Goal: Contribute content: Contribute content

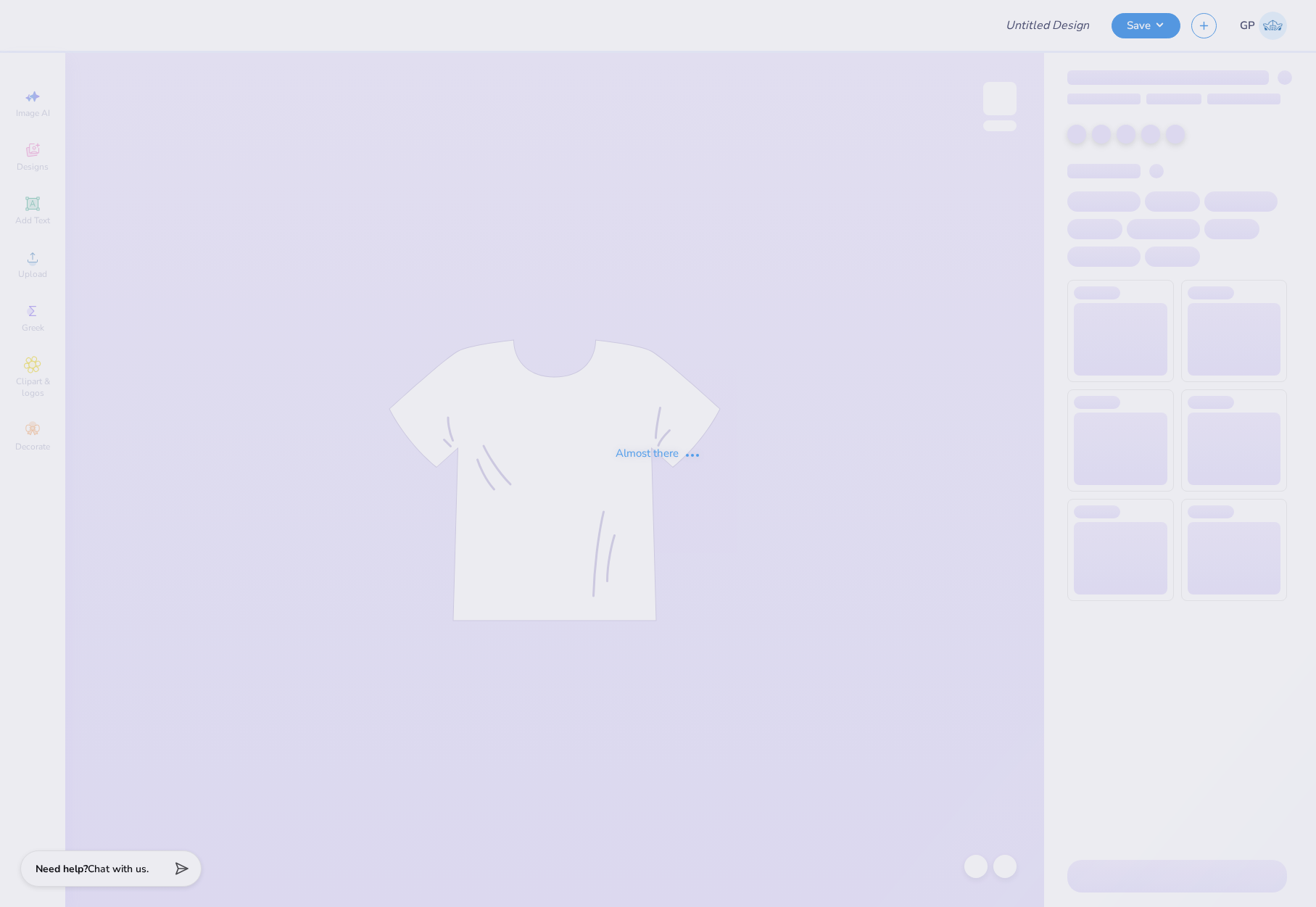
type input "TKP Fall Shirts"
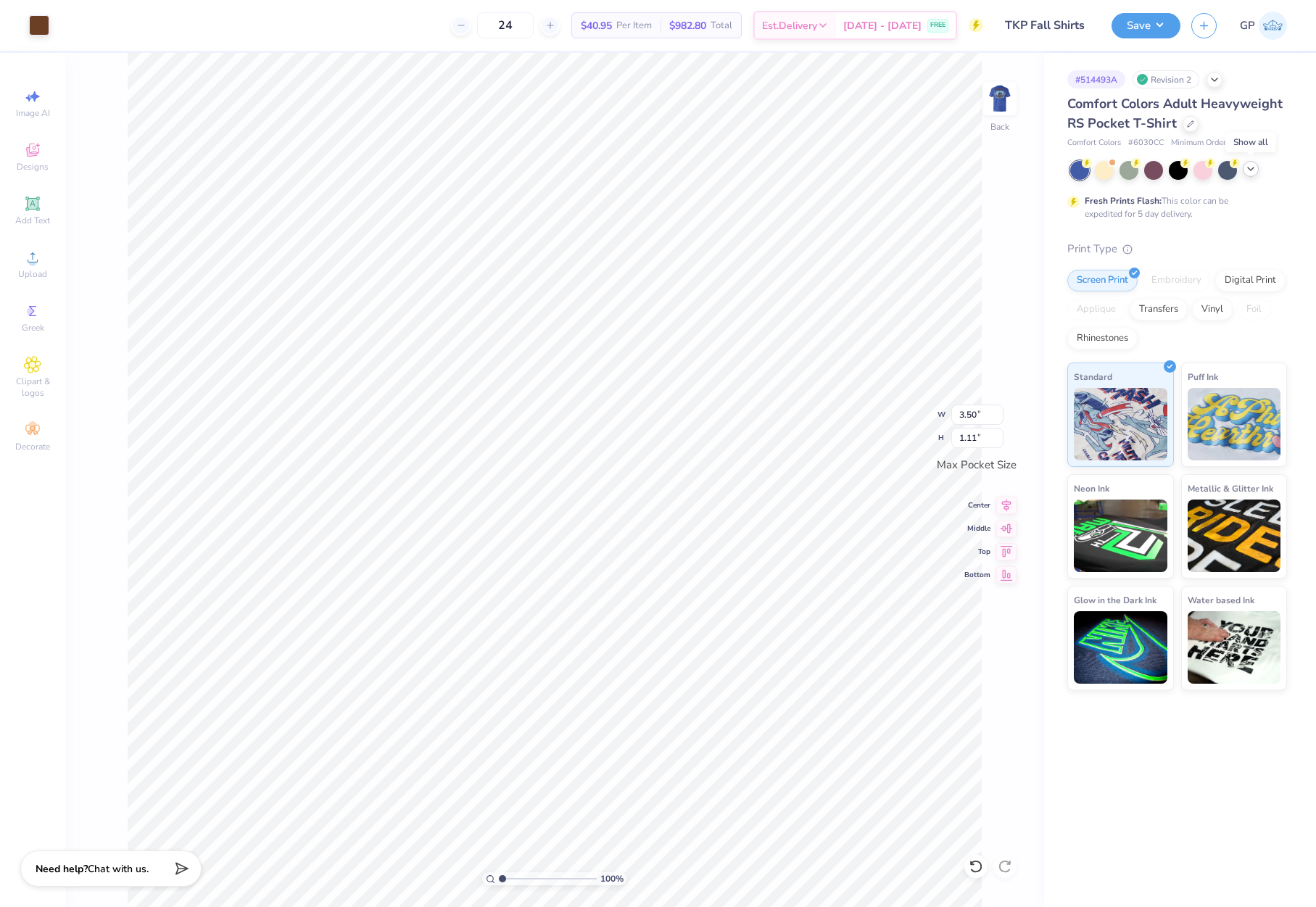
click at [1248, 169] on icon at bounding box center [1250, 168] width 11 height 11
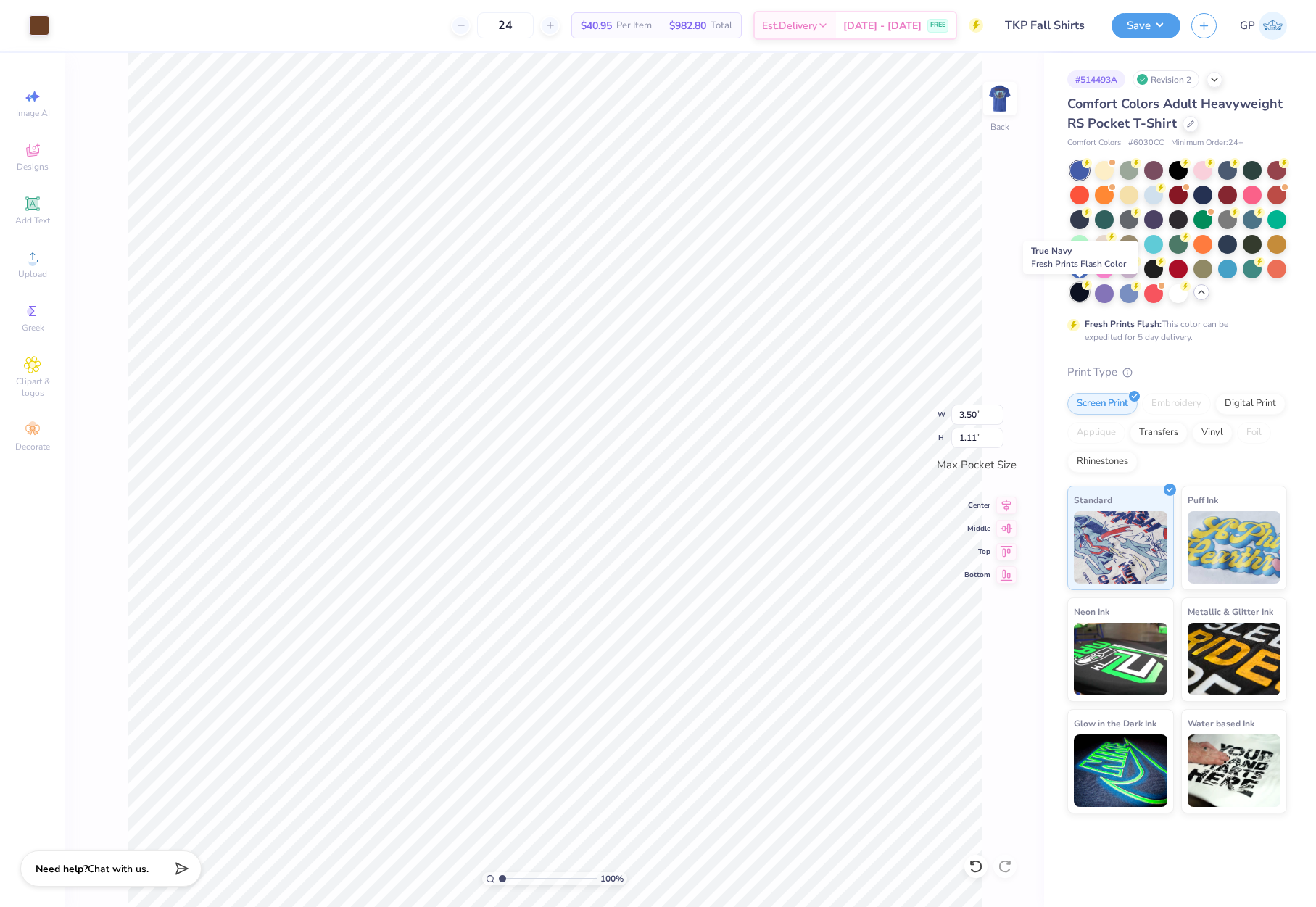
click at [1073, 292] on div at bounding box center [1079, 292] width 19 height 19
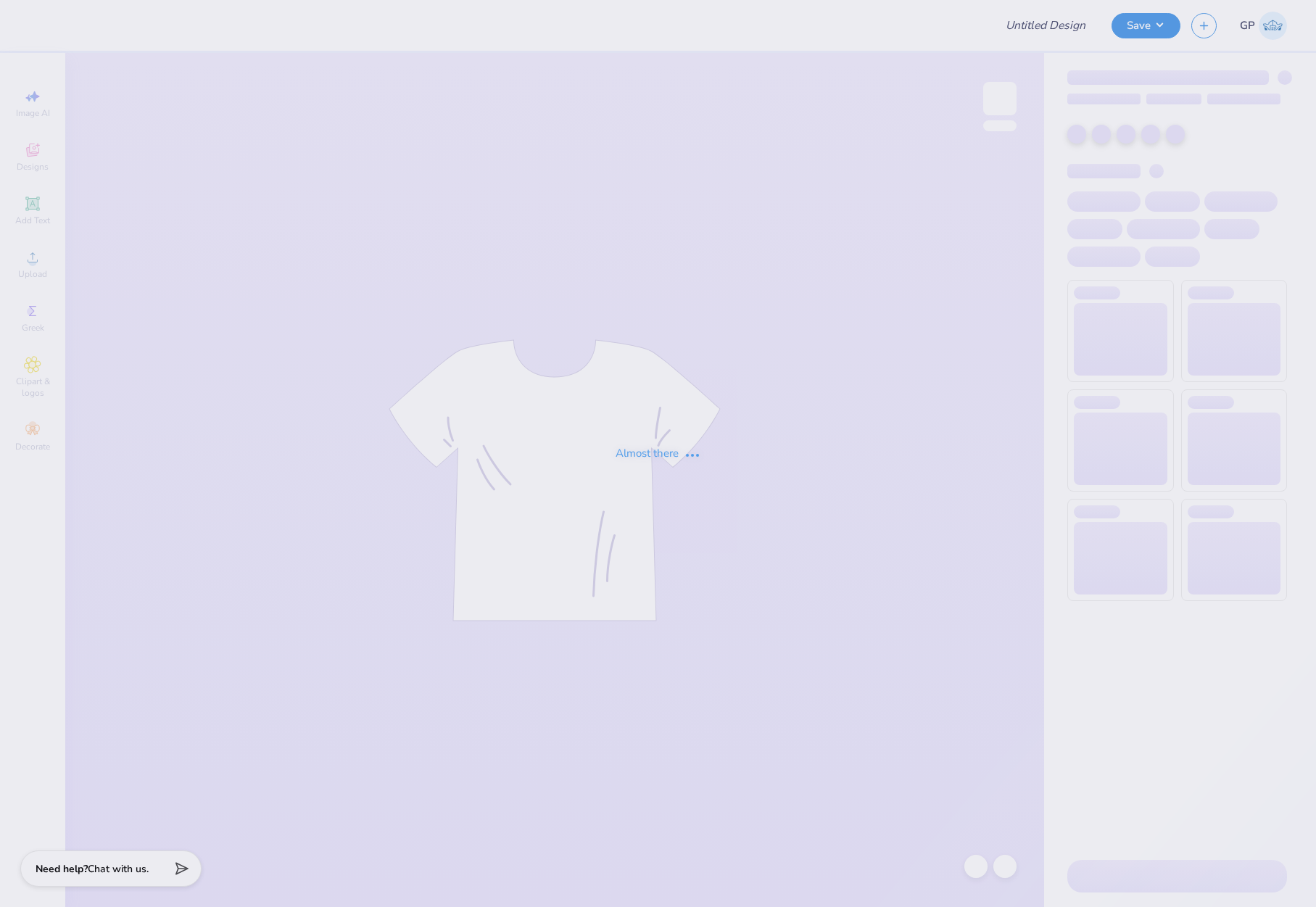
type input "TKP Fall Shirts"
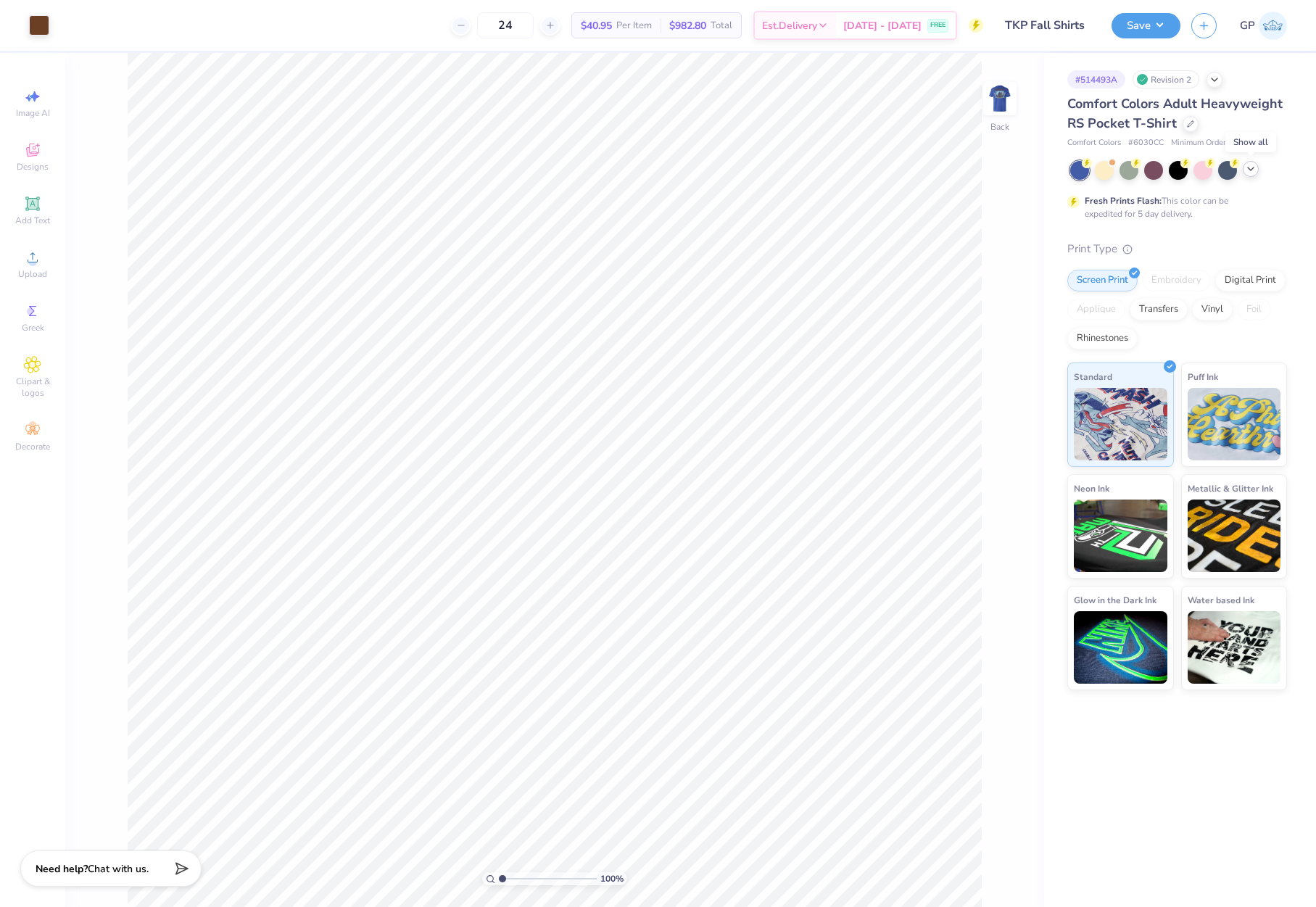
click at [1249, 171] on icon at bounding box center [1250, 168] width 11 height 11
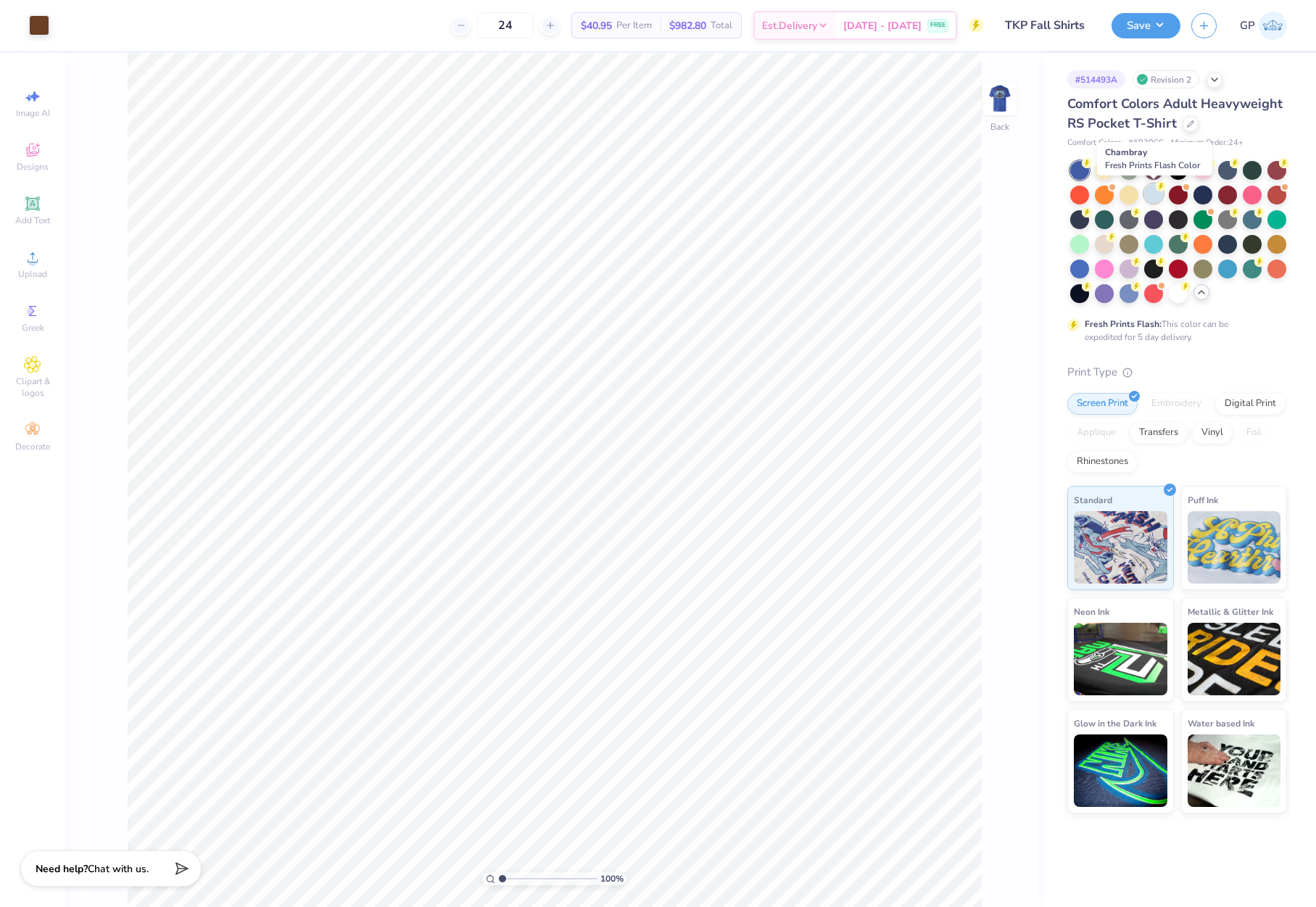
click at [1149, 200] on div at bounding box center [1153, 194] width 19 height 19
click at [43, 24] on div at bounding box center [38, 23] width 20 height 20
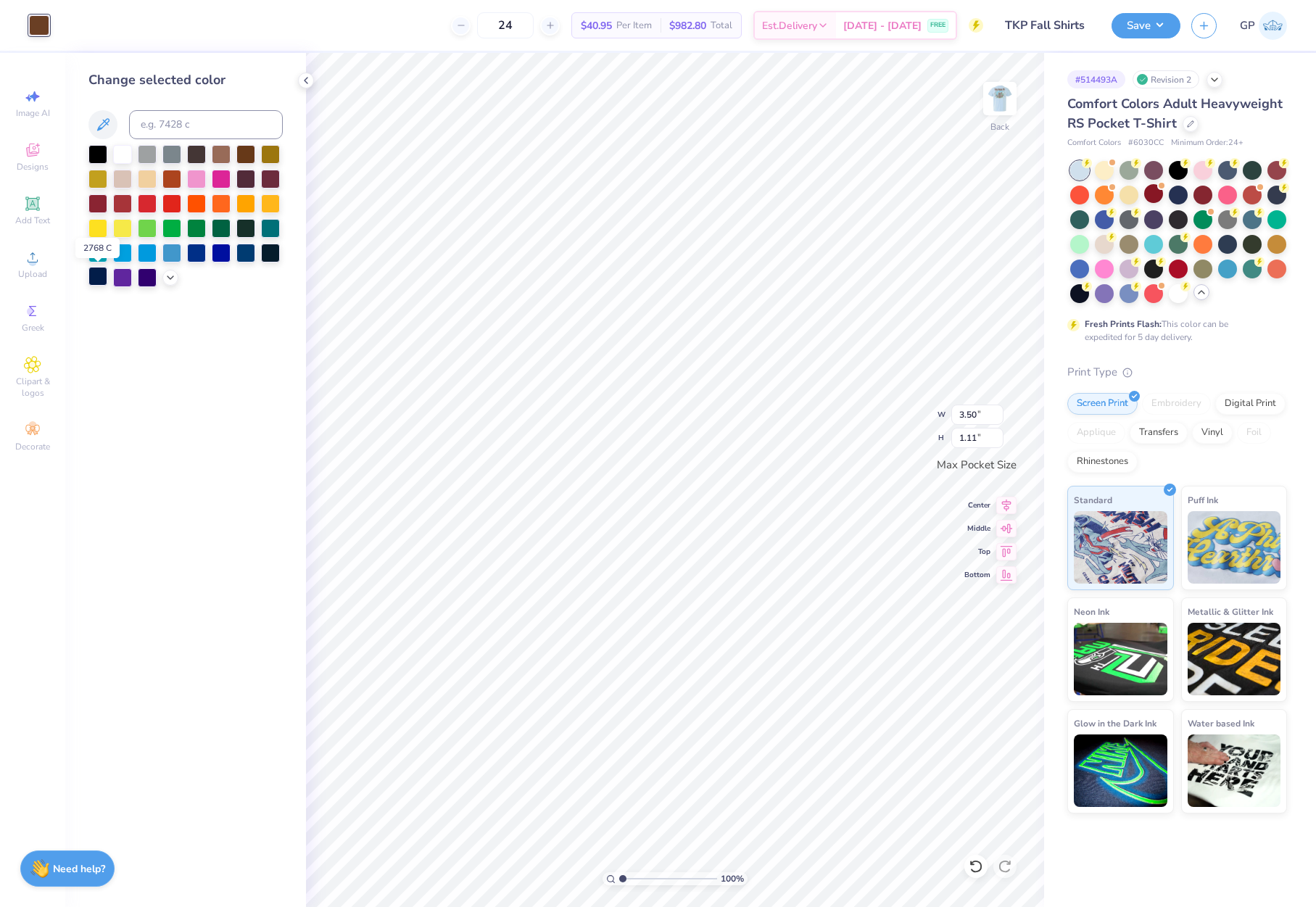
click at [92, 280] on div at bounding box center [98, 276] width 19 height 19
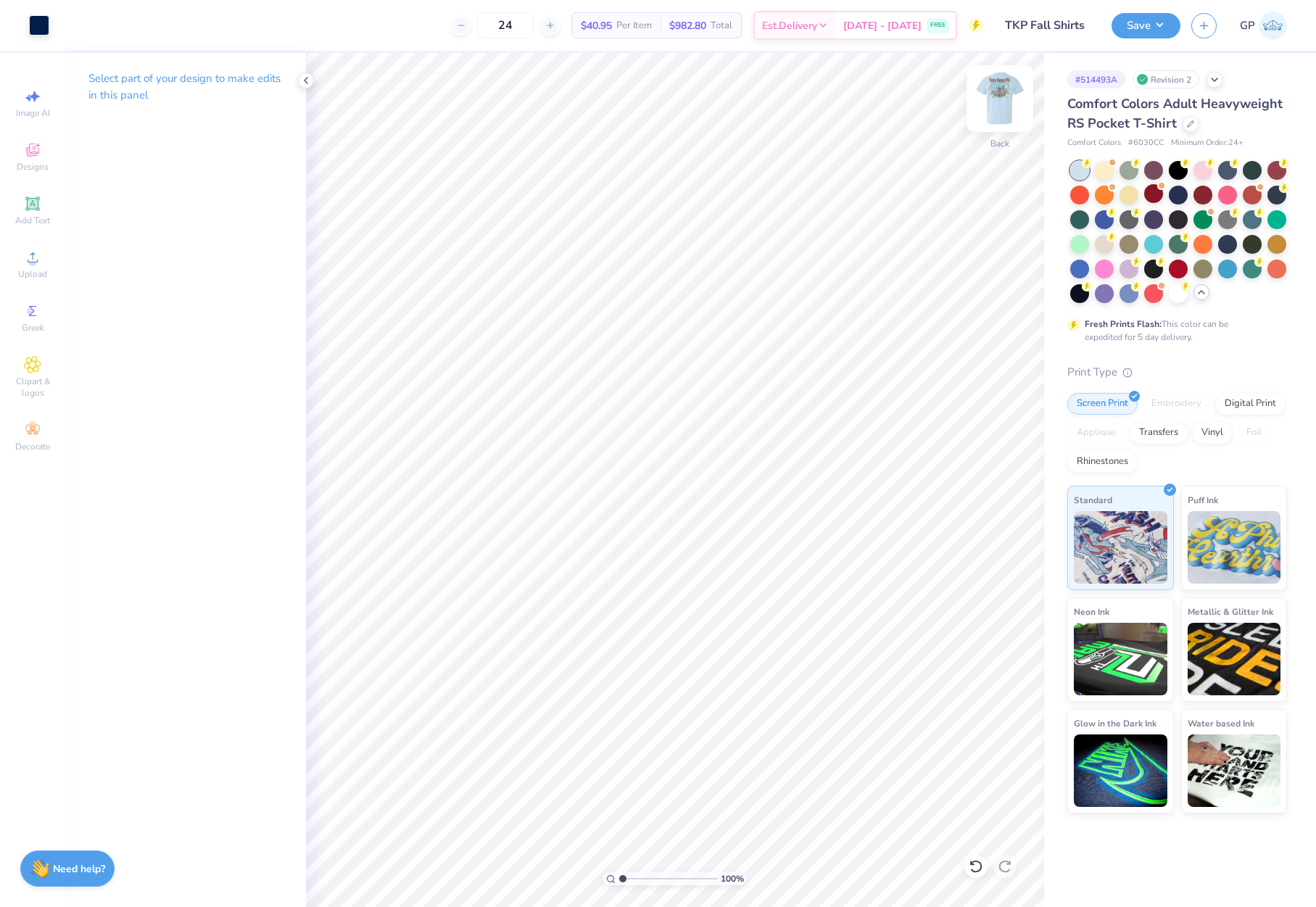
click at [990, 93] on img at bounding box center [999, 98] width 58 height 58
type input "3.00"
click at [195, 29] on div at bounding box center [195, 23] width 20 height 20
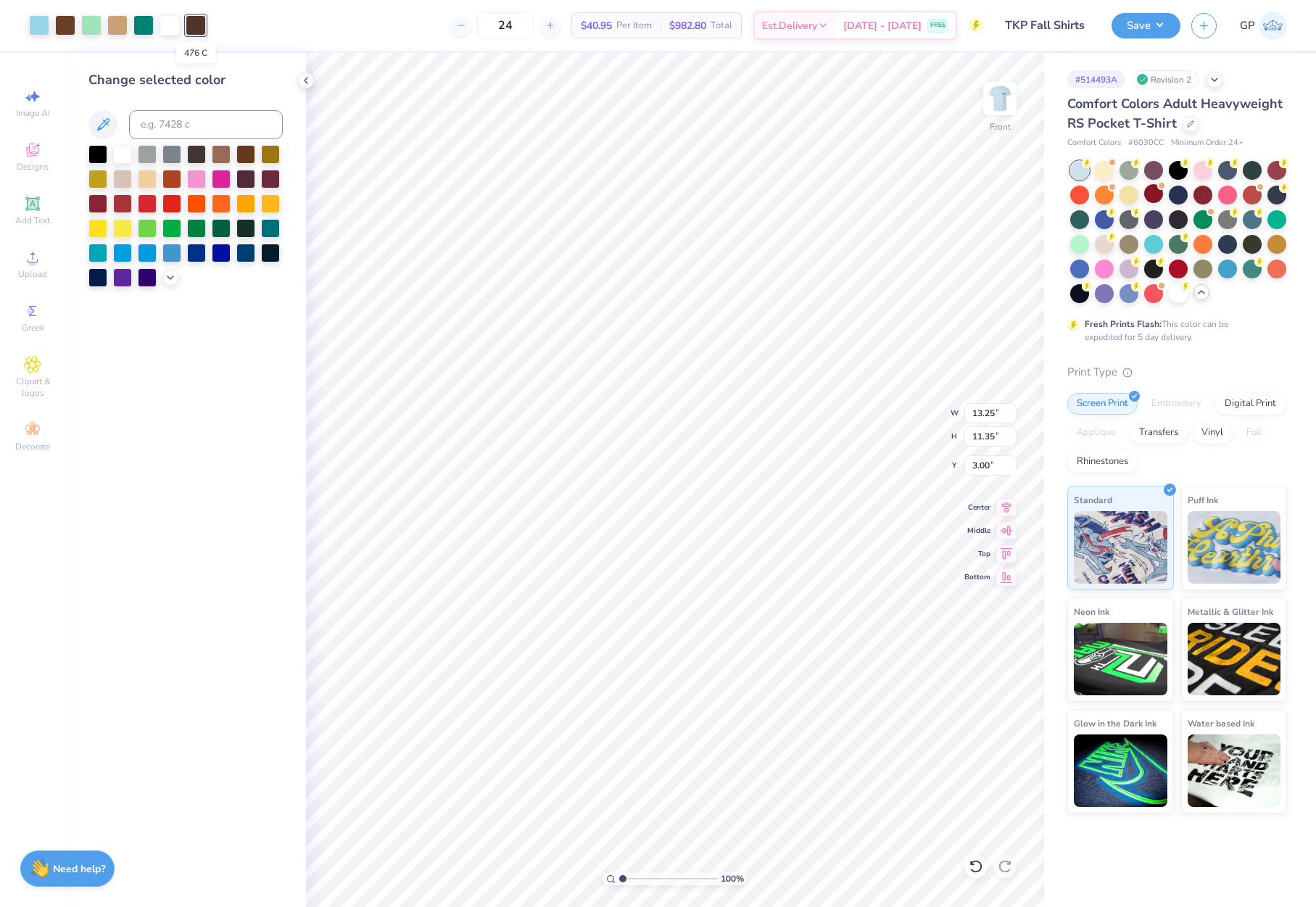
click at [195, 29] on div at bounding box center [195, 25] width 20 height 20
click at [93, 274] on div at bounding box center [98, 276] width 19 height 19
click at [69, 19] on div at bounding box center [65, 23] width 20 height 20
click at [93, 276] on div at bounding box center [98, 276] width 19 height 19
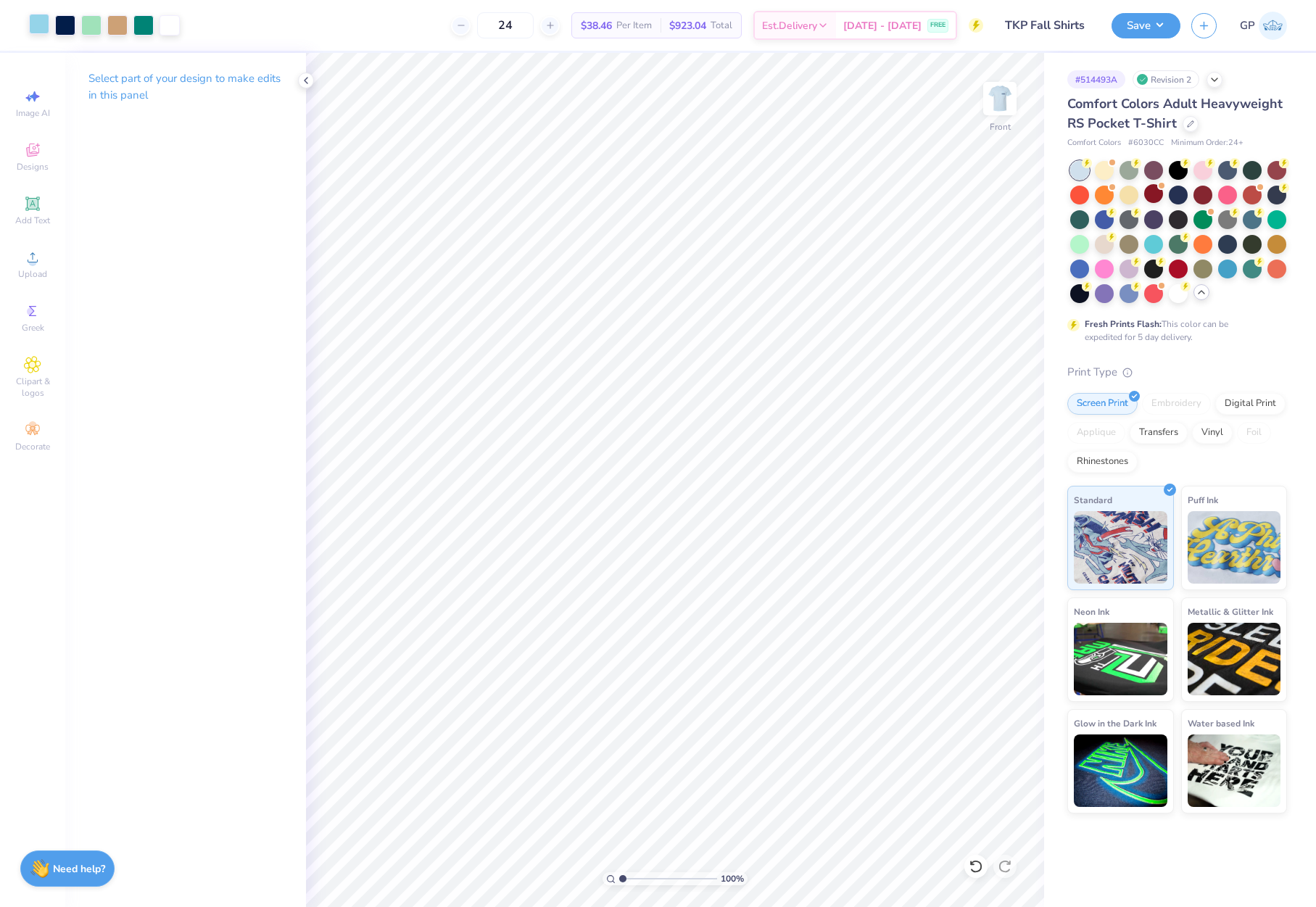
click at [33, 25] on div at bounding box center [38, 23] width 20 height 20
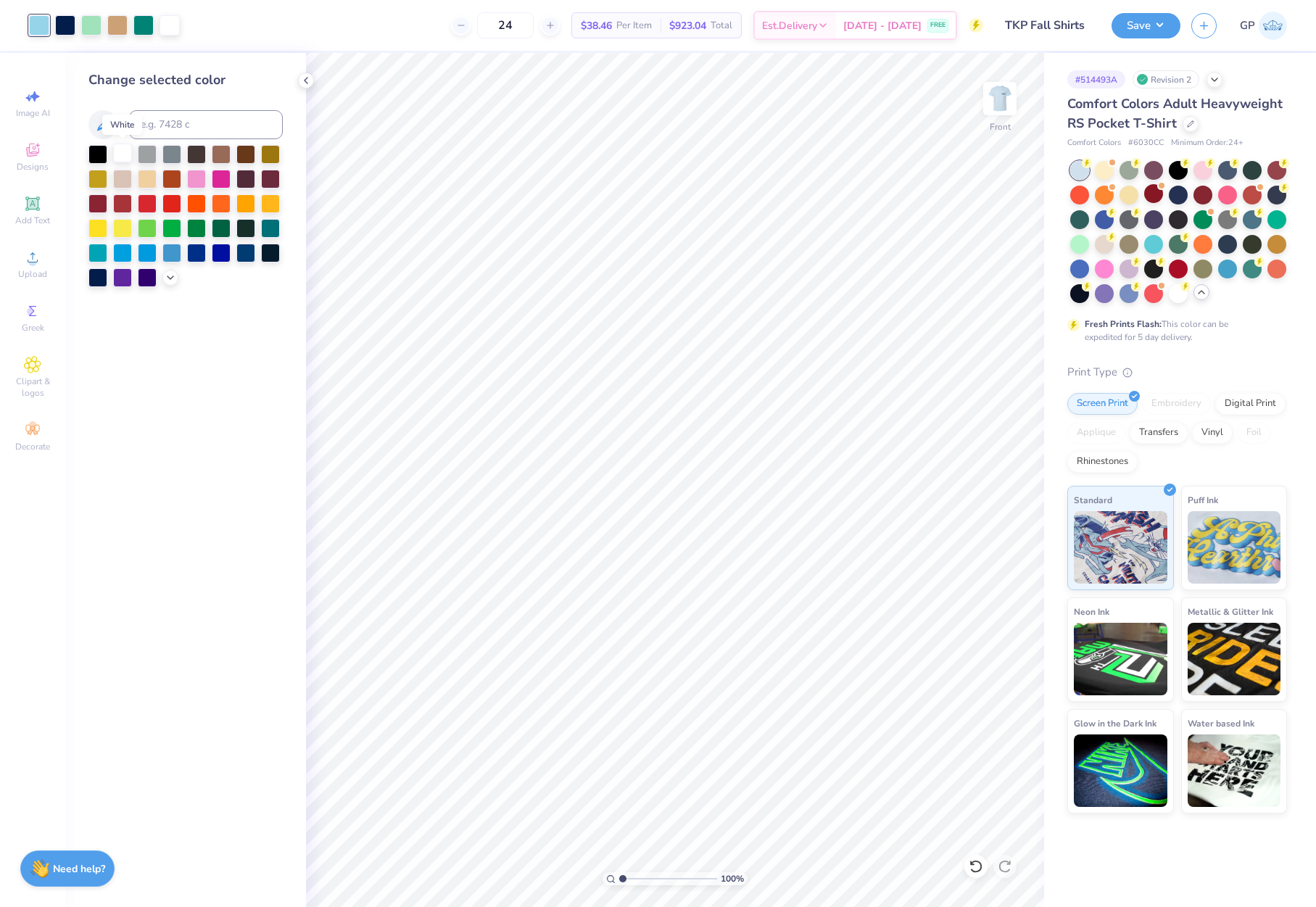
click at [117, 148] on div at bounding box center [122, 153] width 19 height 19
click at [36, 27] on div at bounding box center [38, 23] width 20 height 20
click at [163, 275] on div at bounding box center [170, 276] width 16 height 16
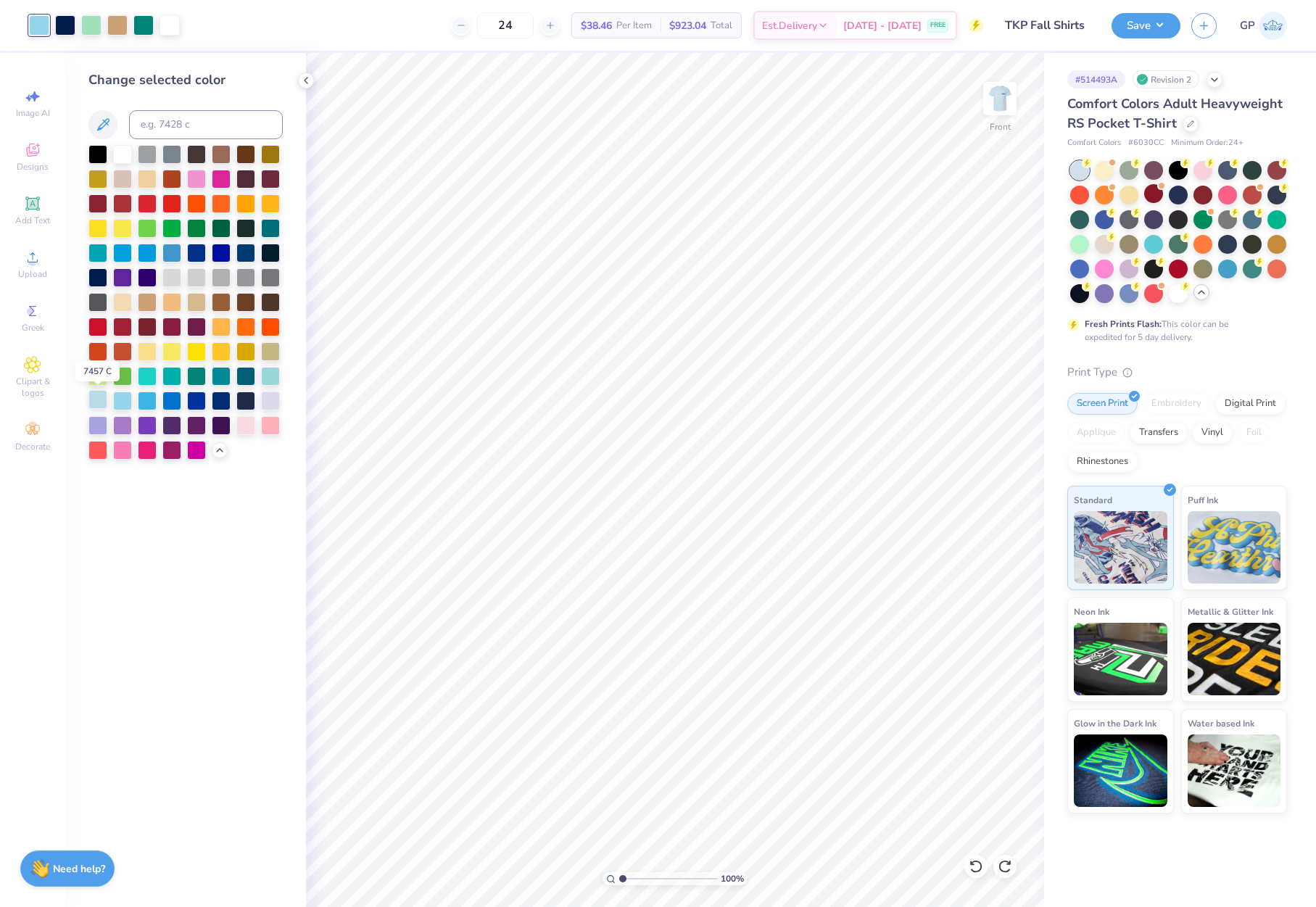
click at [100, 401] on div at bounding box center [98, 400] width 19 height 19
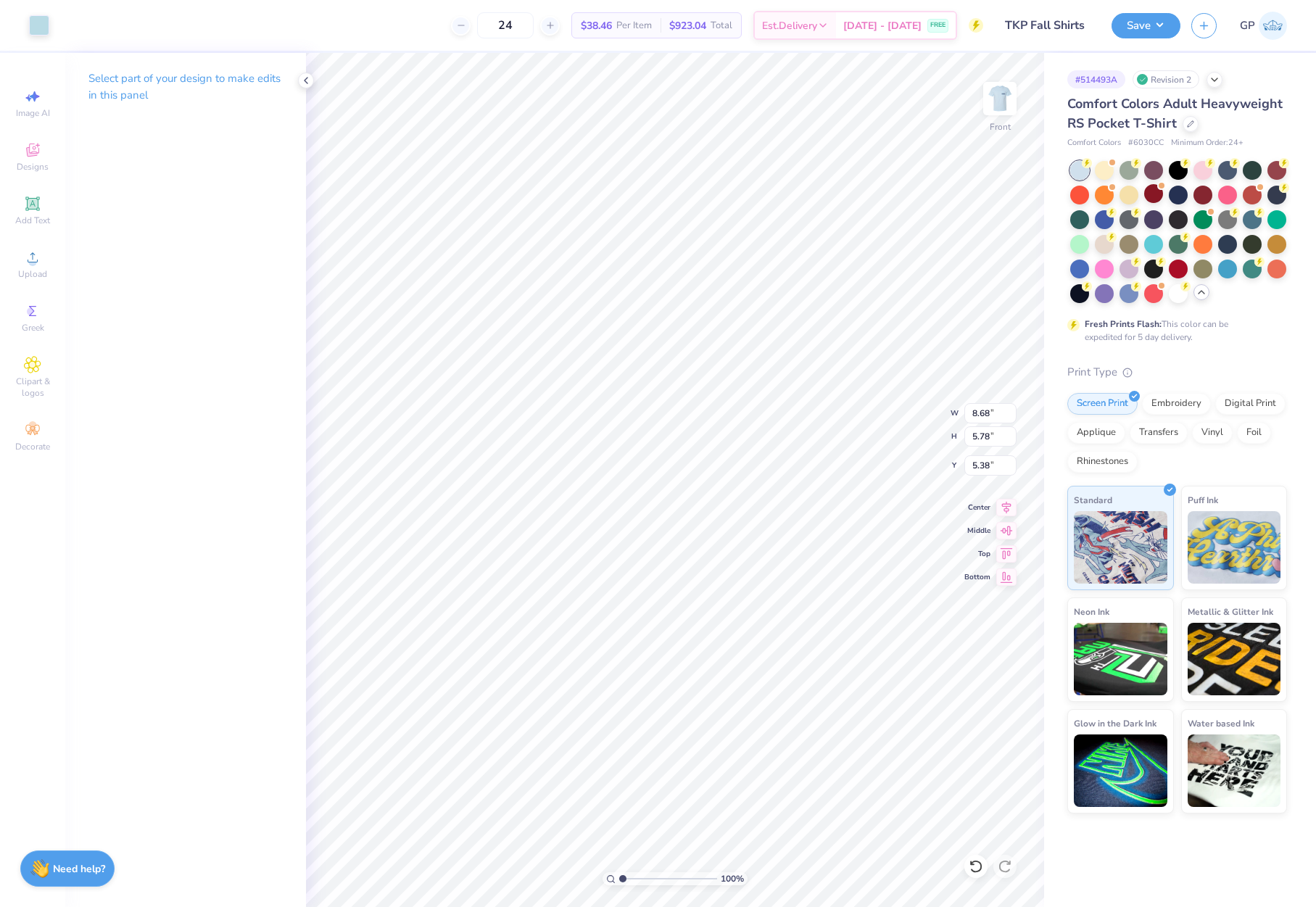
type input "8.68"
type input "5.78"
type input "5.38"
click at [39, 29] on div at bounding box center [38, 23] width 20 height 20
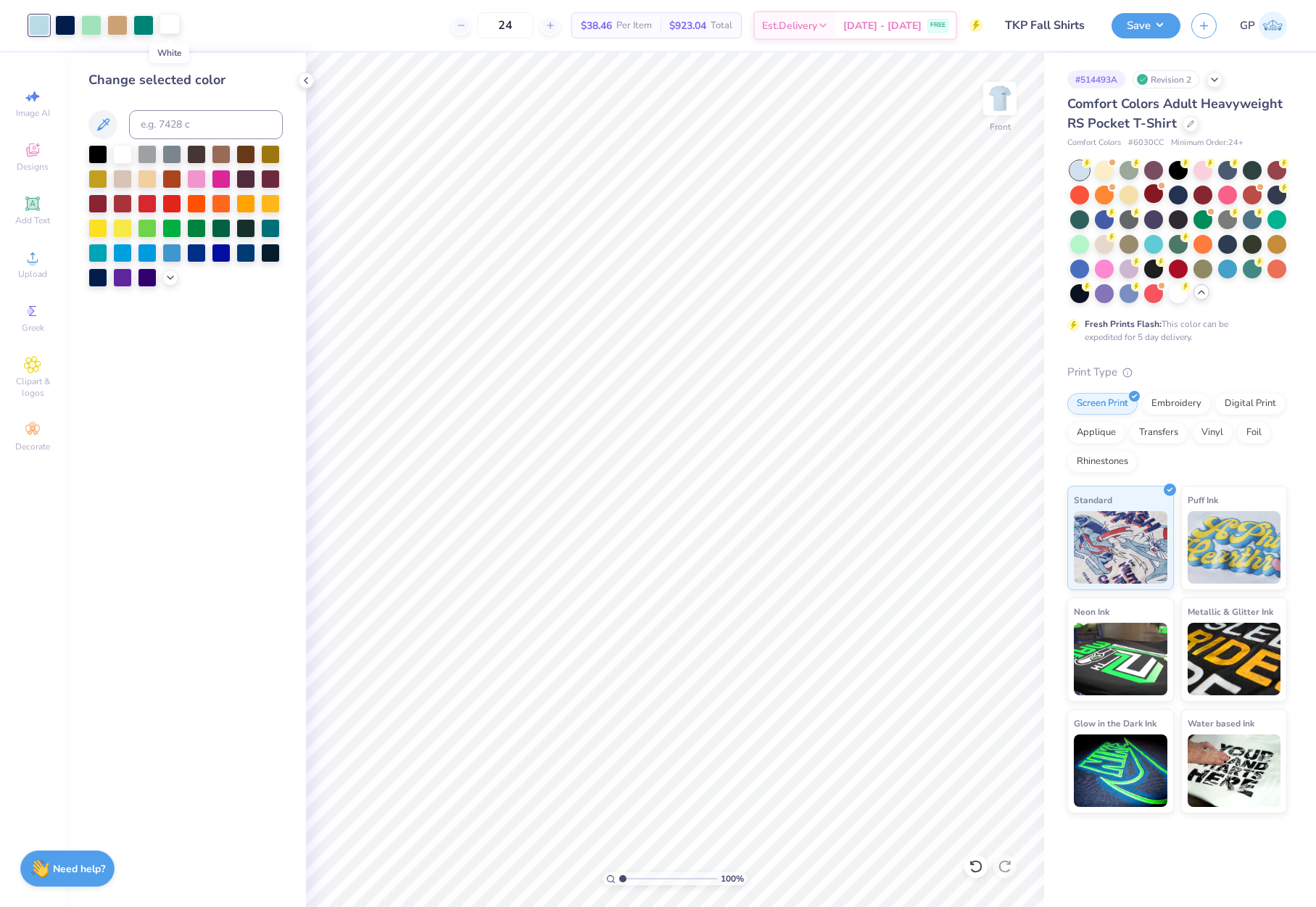
click at [163, 32] on div at bounding box center [169, 23] width 20 height 20
click at [38, 33] on div at bounding box center [38, 23] width 20 height 20
click at [116, 151] on div at bounding box center [122, 153] width 19 height 19
click at [1130, 25] on button "Save" at bounding box center [1145, 23] width 69 height 25
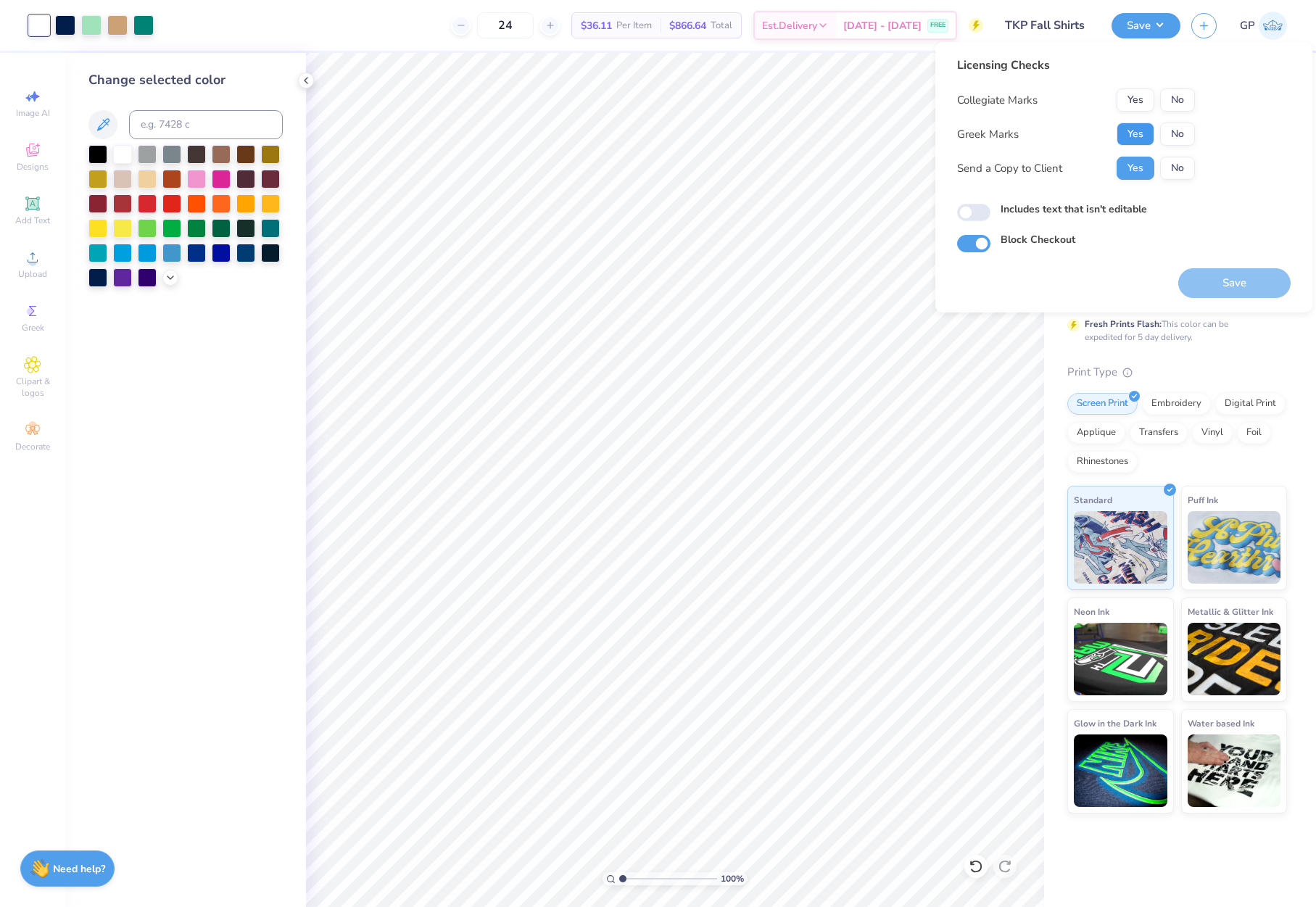
click at [1130, 131] on button "Yes" at bounding box center [1135, 134] width 37 height 23
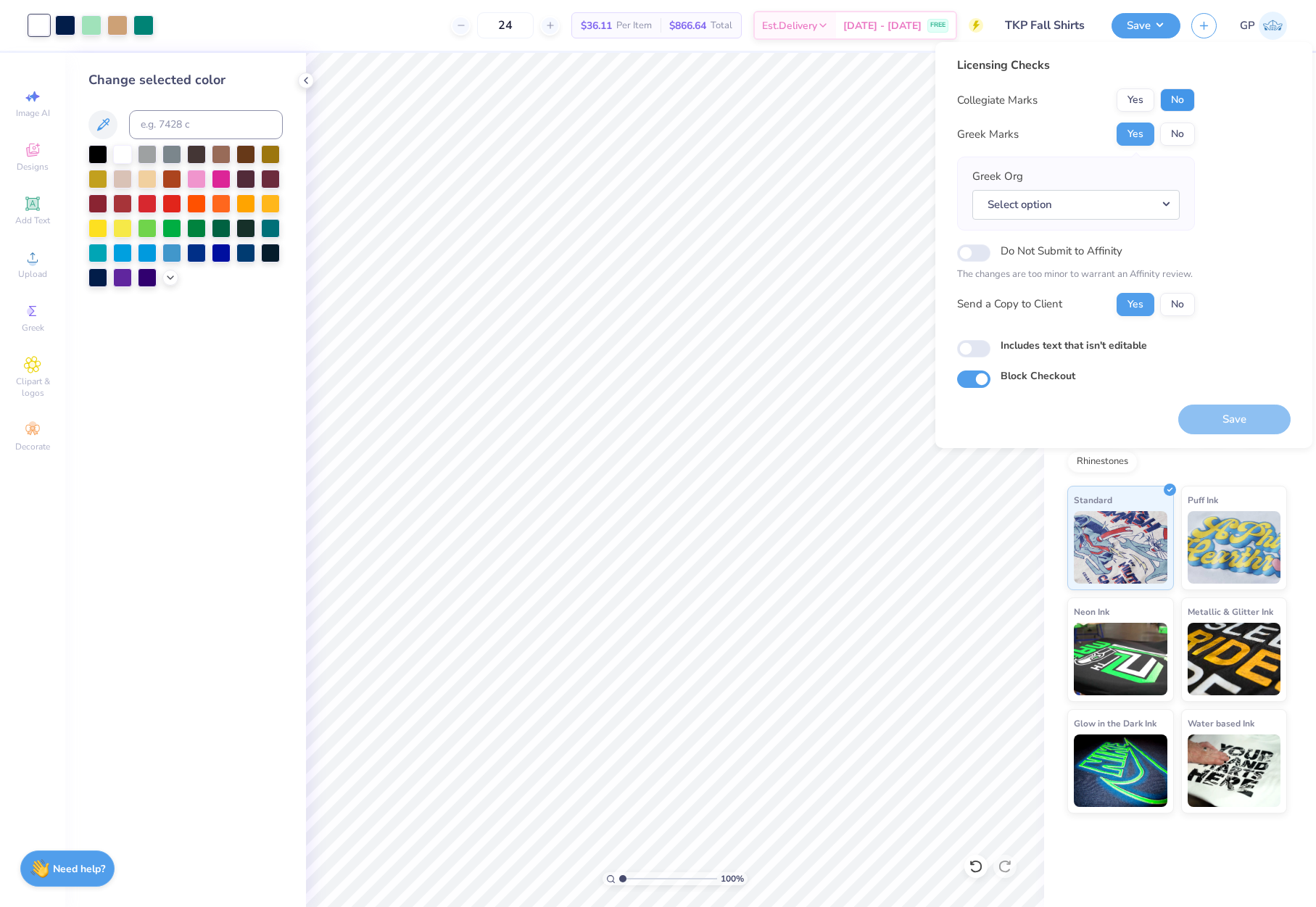
click at [1177, 99] on button "No" at bounding box center [1177, 100] width 35 height 23
click at [1212, 414] on button "Save" at bounding box center [1234, 419] width 113 height 30
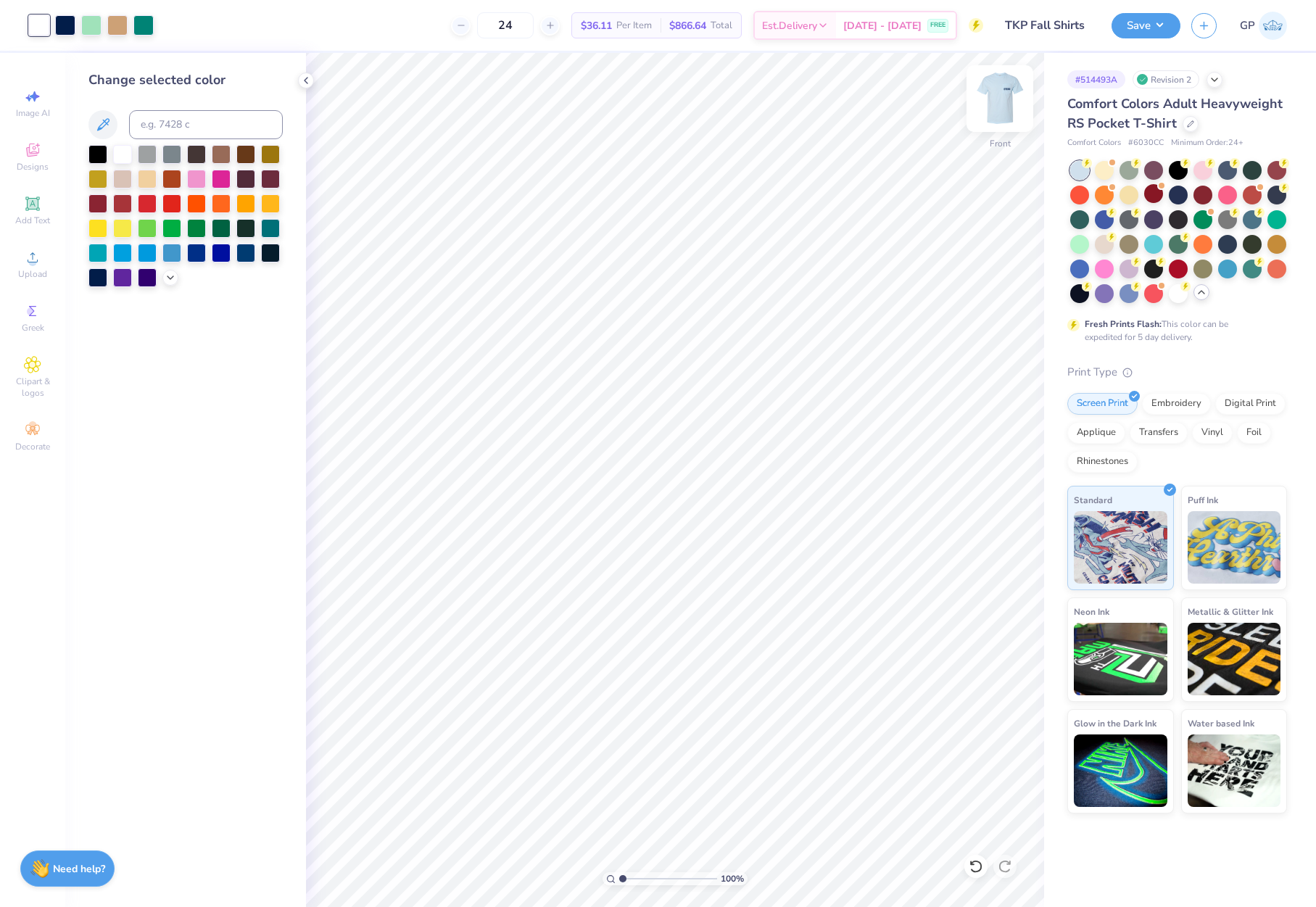
click at [995, 110] on img at bounding box center [999, 98] width 58 height 58
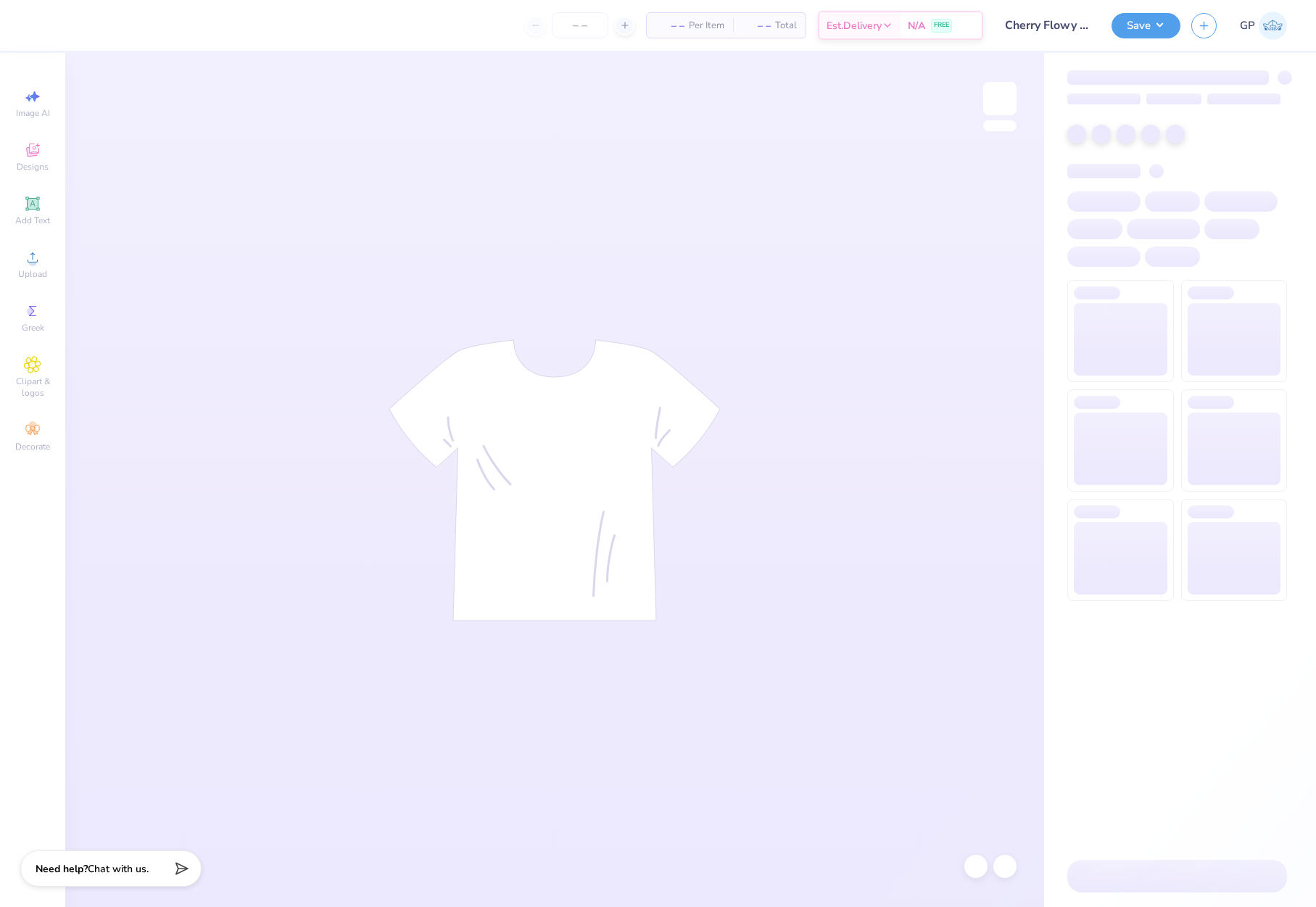
type input "Cherry Flowy Mini"
type input "24"
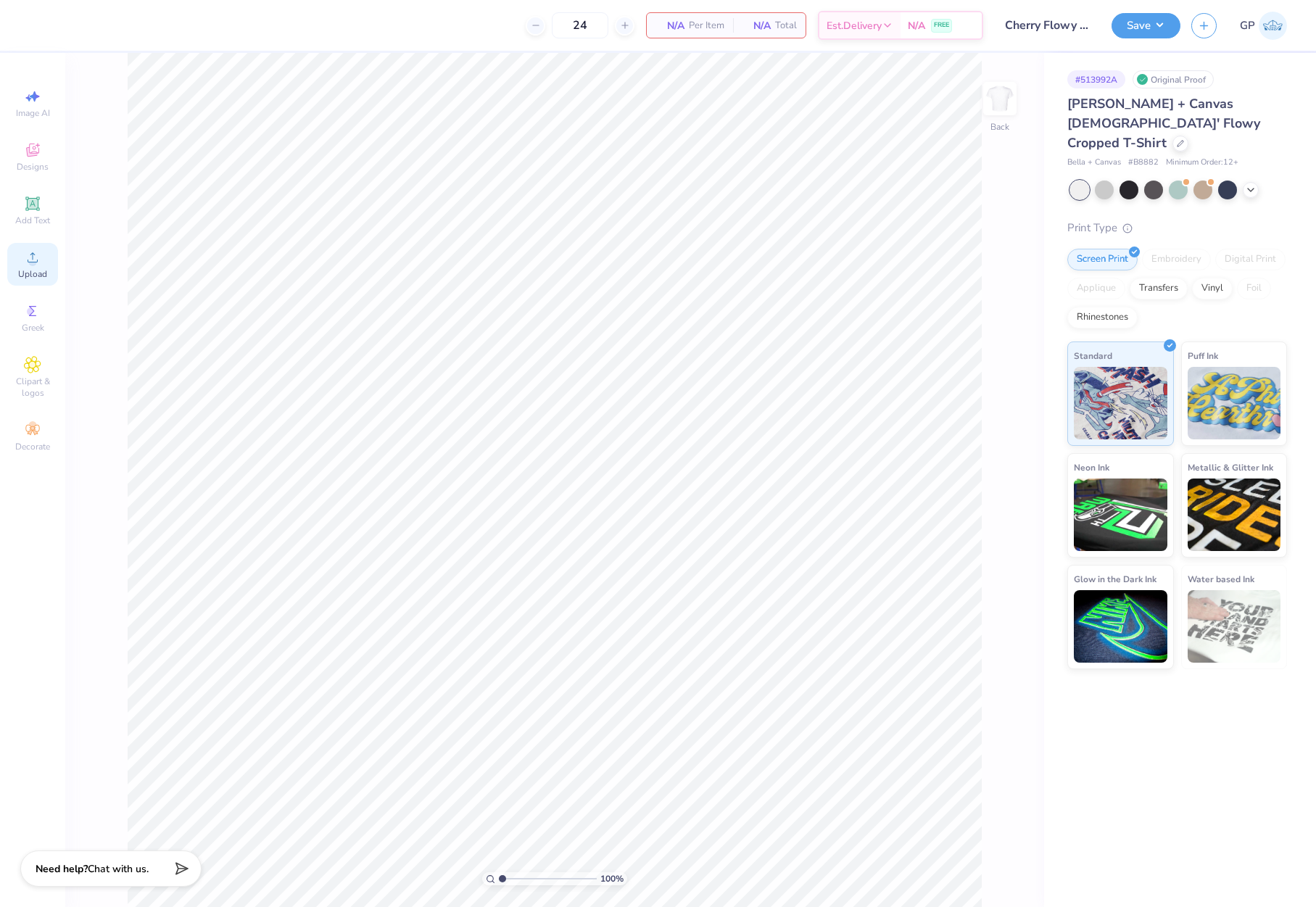
click at [33, 271] on span "Upload" at bounding box center [32, 273] width 29 height 11
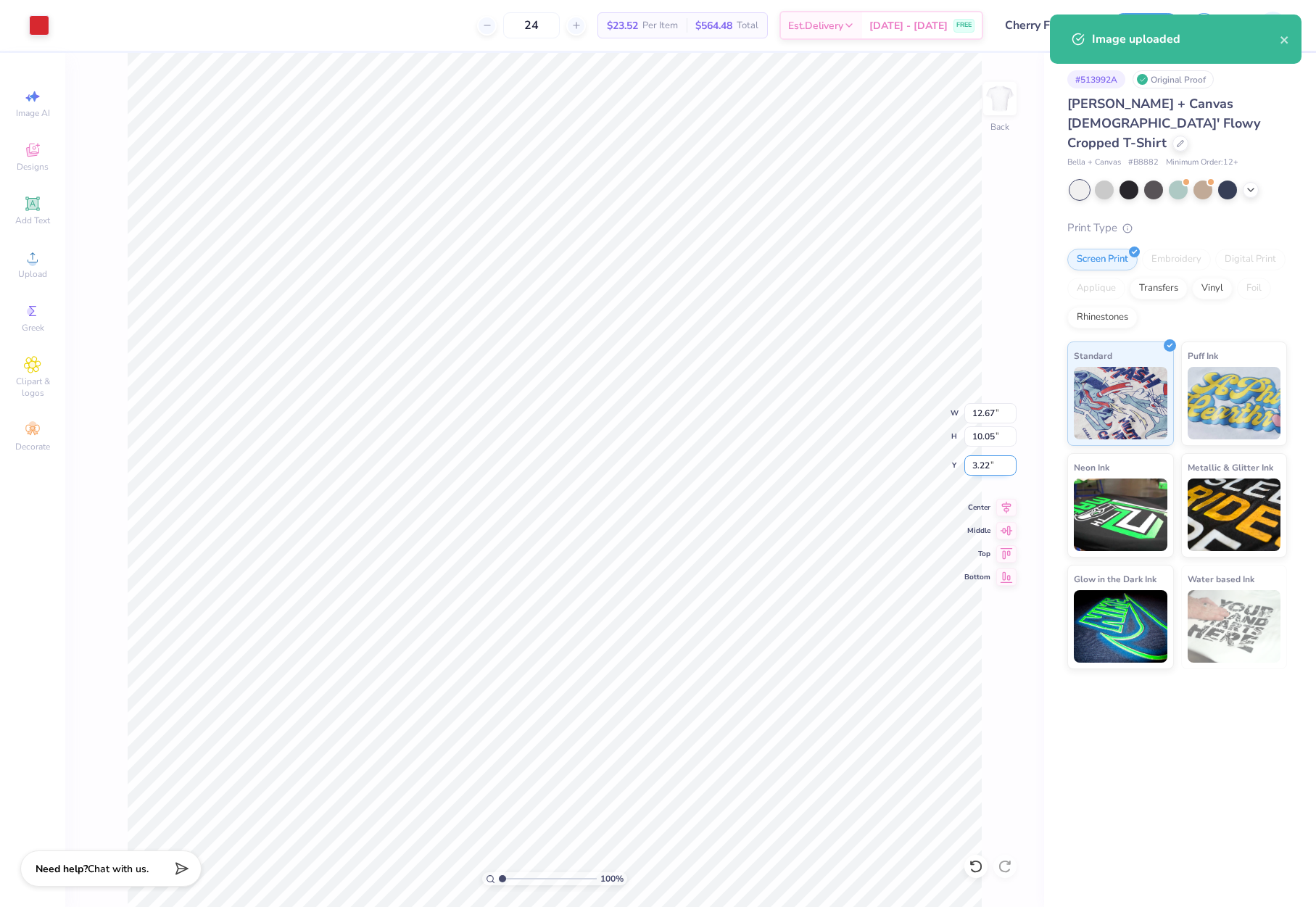
click at [987, 466] on input "3.22" at bounding box center [990, 465] width 52 height 20
type input "2.00"
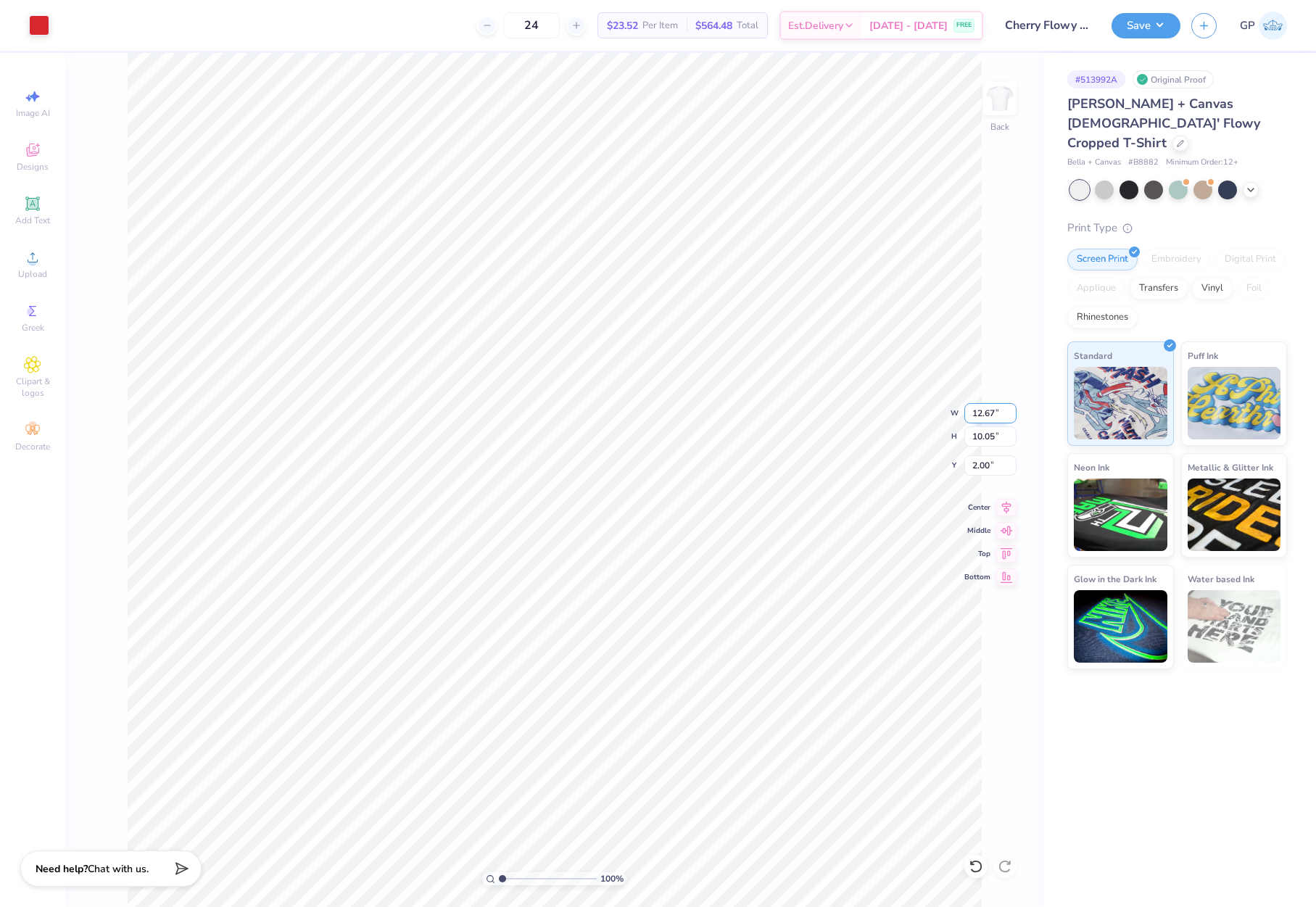
click at [991, 417] on input "12.67" at bounding box center [990, 413] width 52 height 20
type input "10.00"
type input "7.94"
click at [995, 465] on input "3.06" at bounding box center [990, 465] width 52 height 20
type input "2.00"
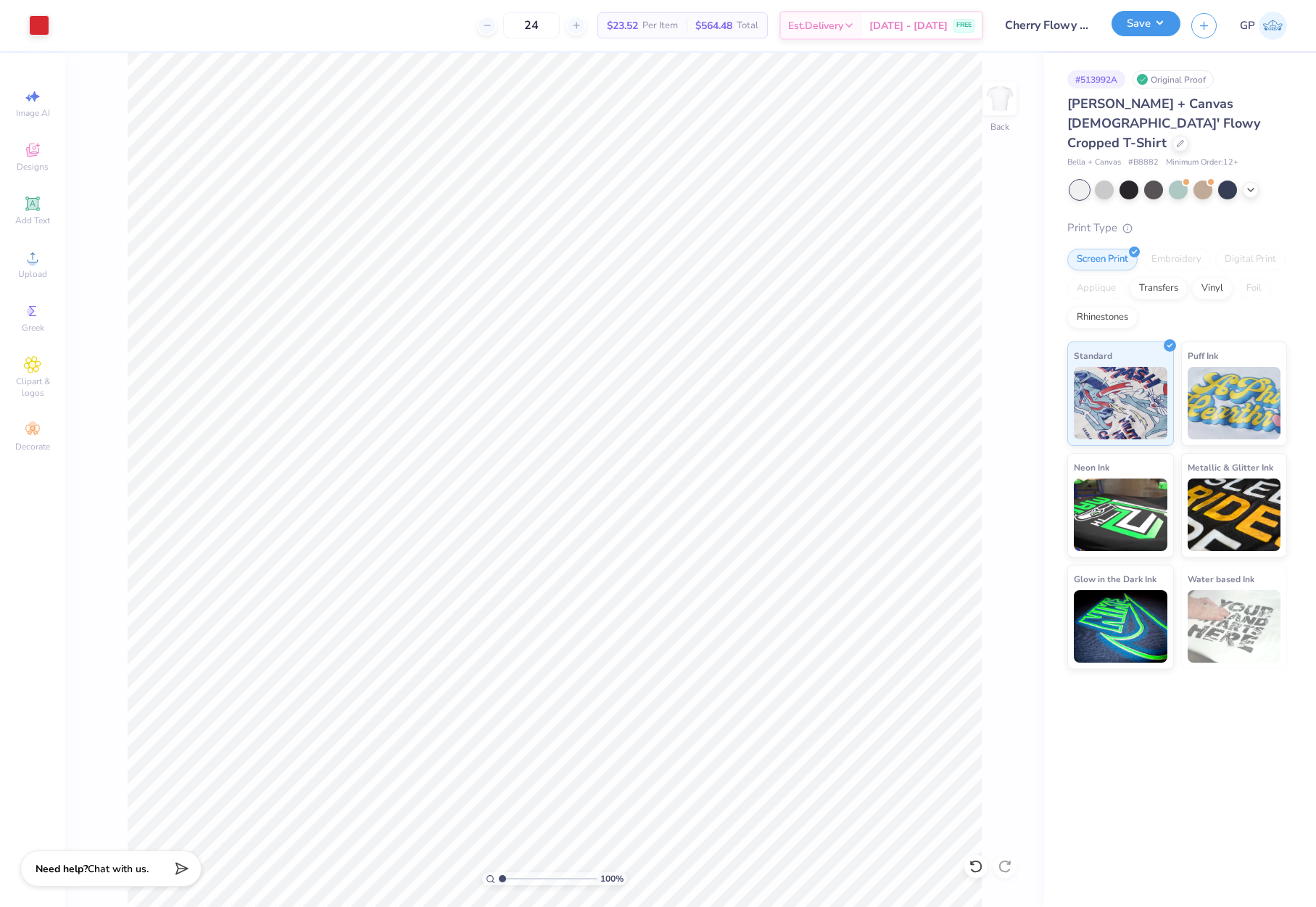
click at [1125, 30] on button "Save" at bounding box center [1145, 23] width 69 height 25
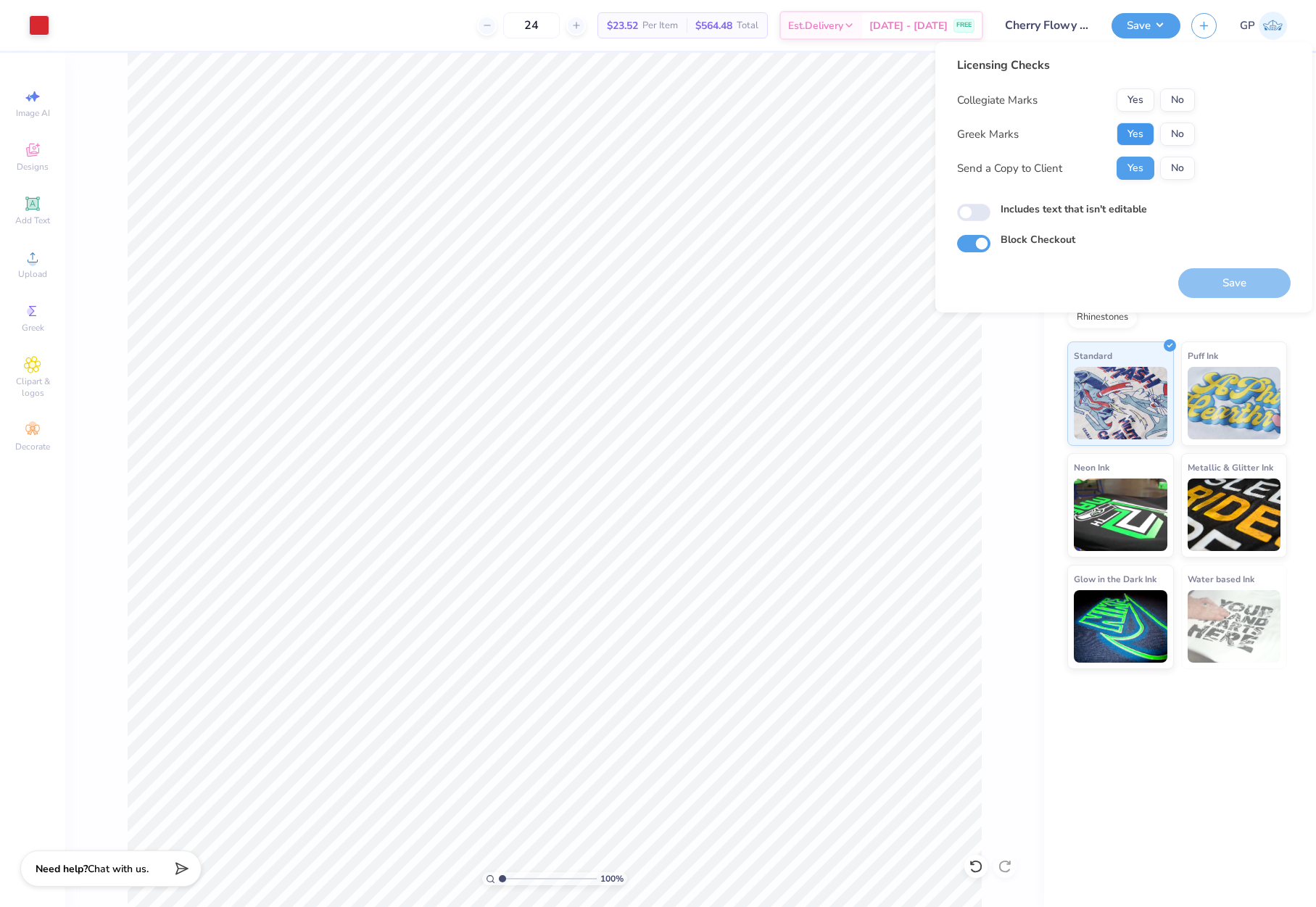
click at [1131, 138] on button "Yes" at bounding box center [1135, 134] width 37 height 23
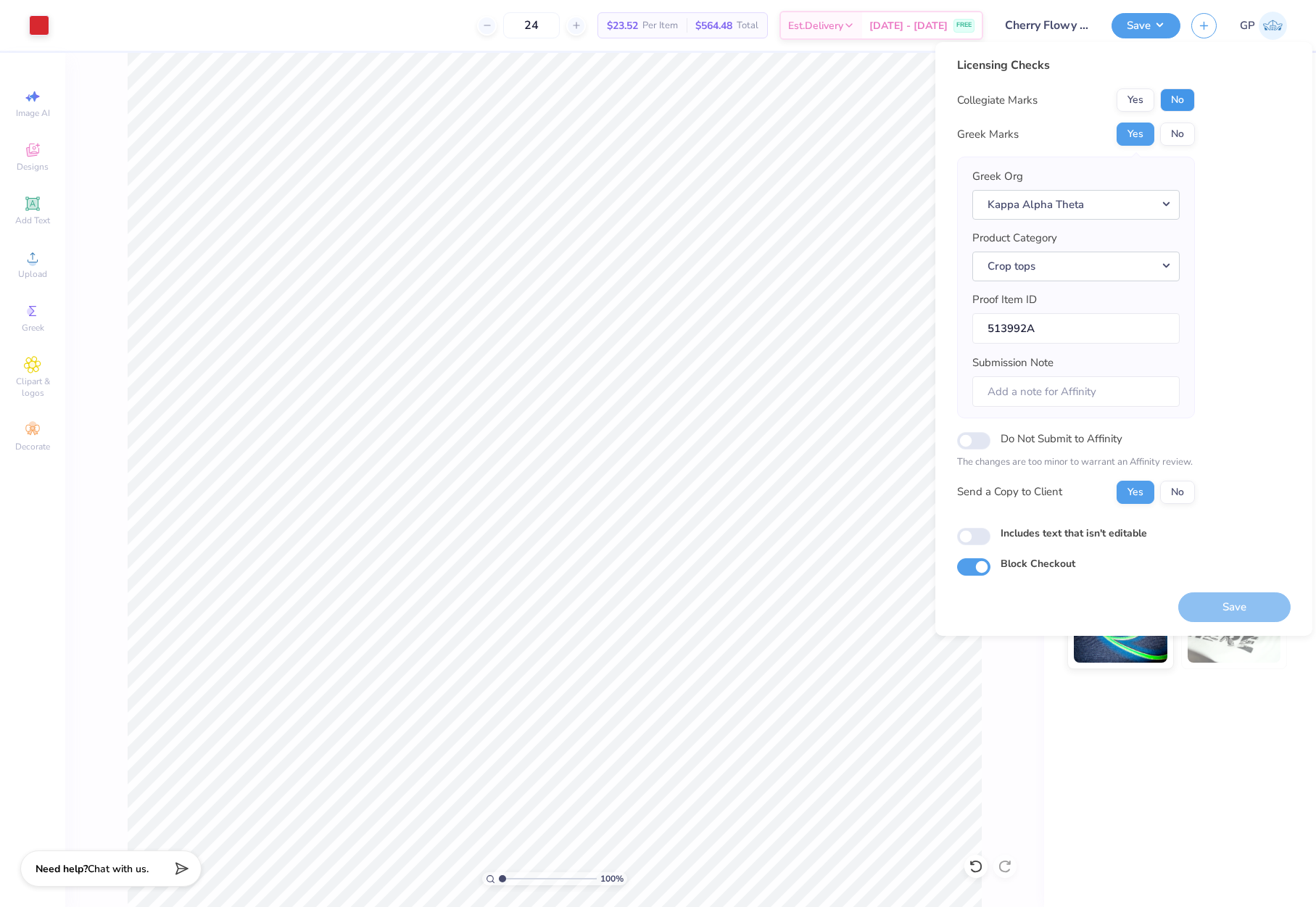
click at [1179, 108] on button "No" at bounding box center [1177, 100] width 35 height 23
click at [976, 537] on input "Includes text that isn't editable" at bounding box center [973, 536] width 33 height 17
checkbox input "true"
click at [1262, 597] on button "Save" at bounding box center [1234, 608] width 113 height 30
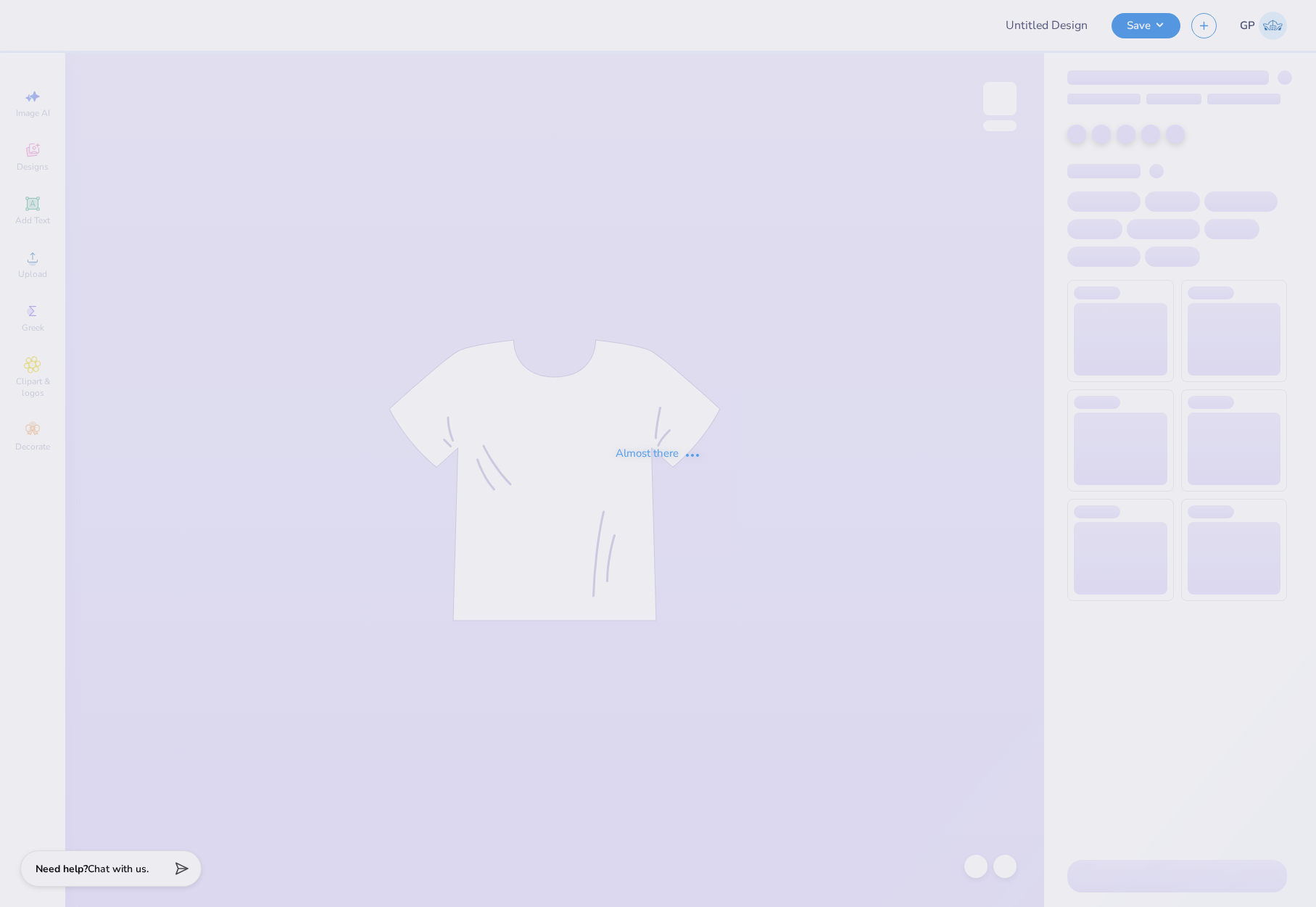
type input "Cherry Flowy Mini"
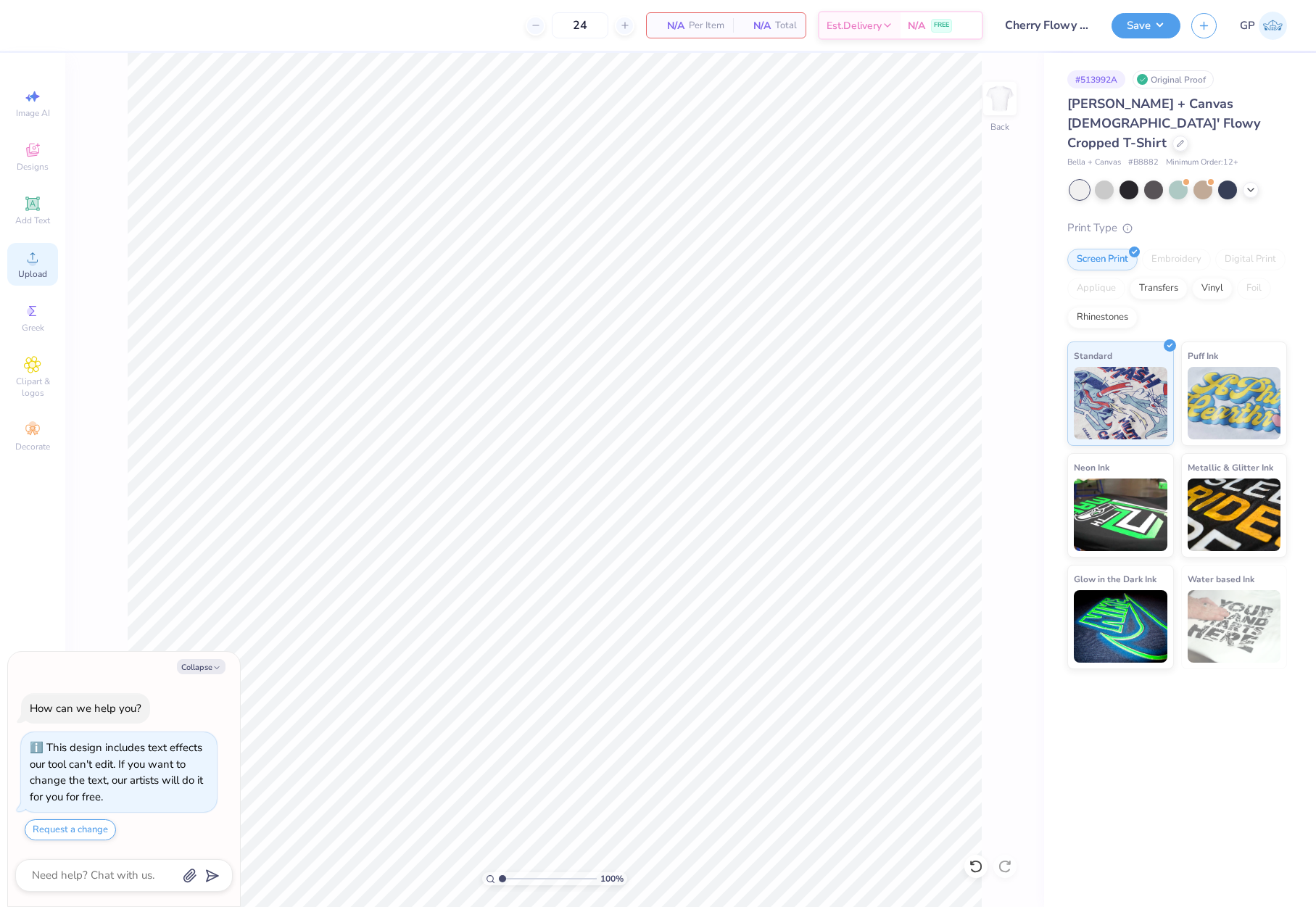
click at [29, 262] on icon at bounding box center [33, 258] width 10 height 10
click at [35, 263] on circle at bounding box center [32, 261] width 8 height 8
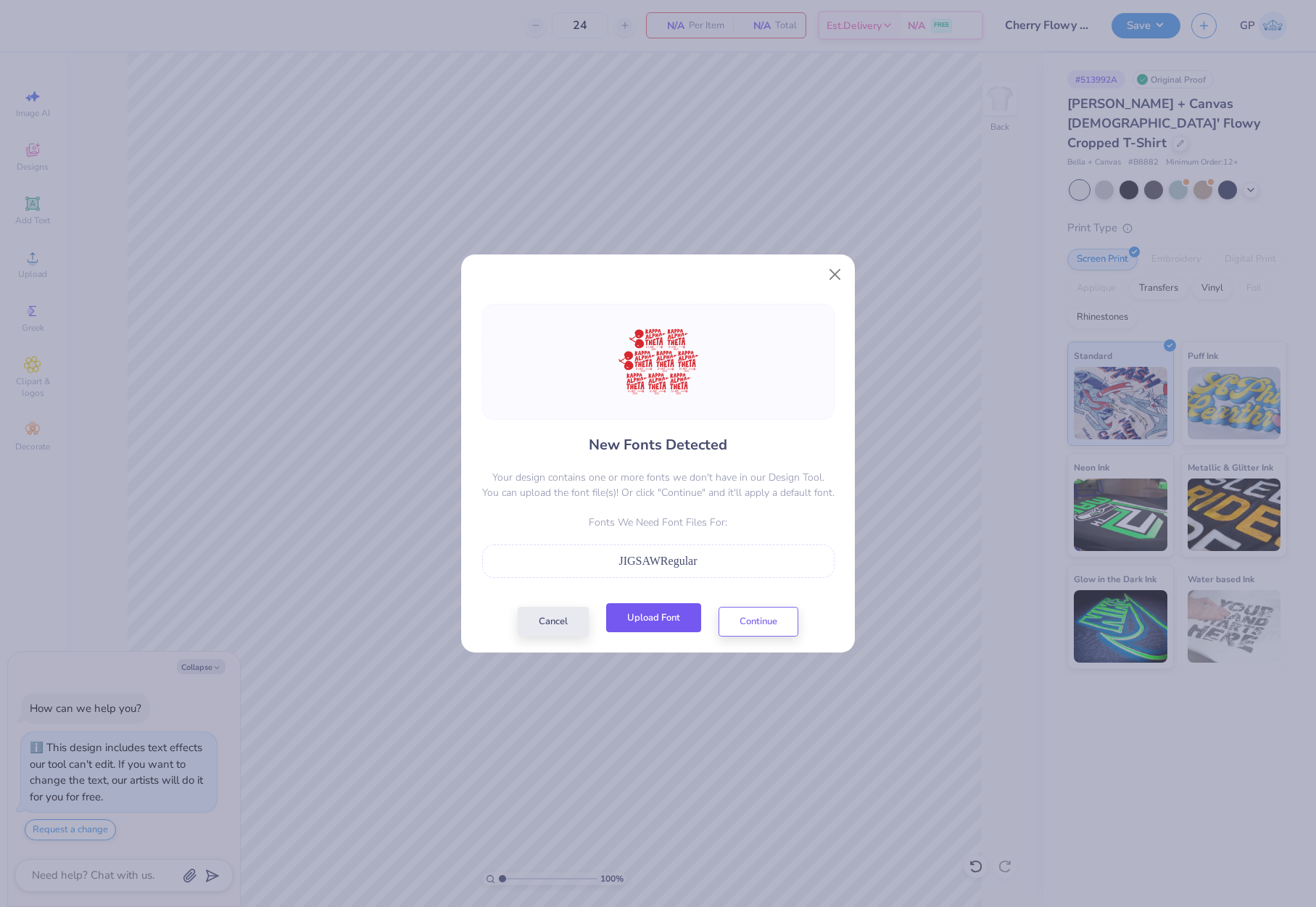
click at [648, 615] on button "Upload Font" at bounding box center [653, 618] width 95 height 30
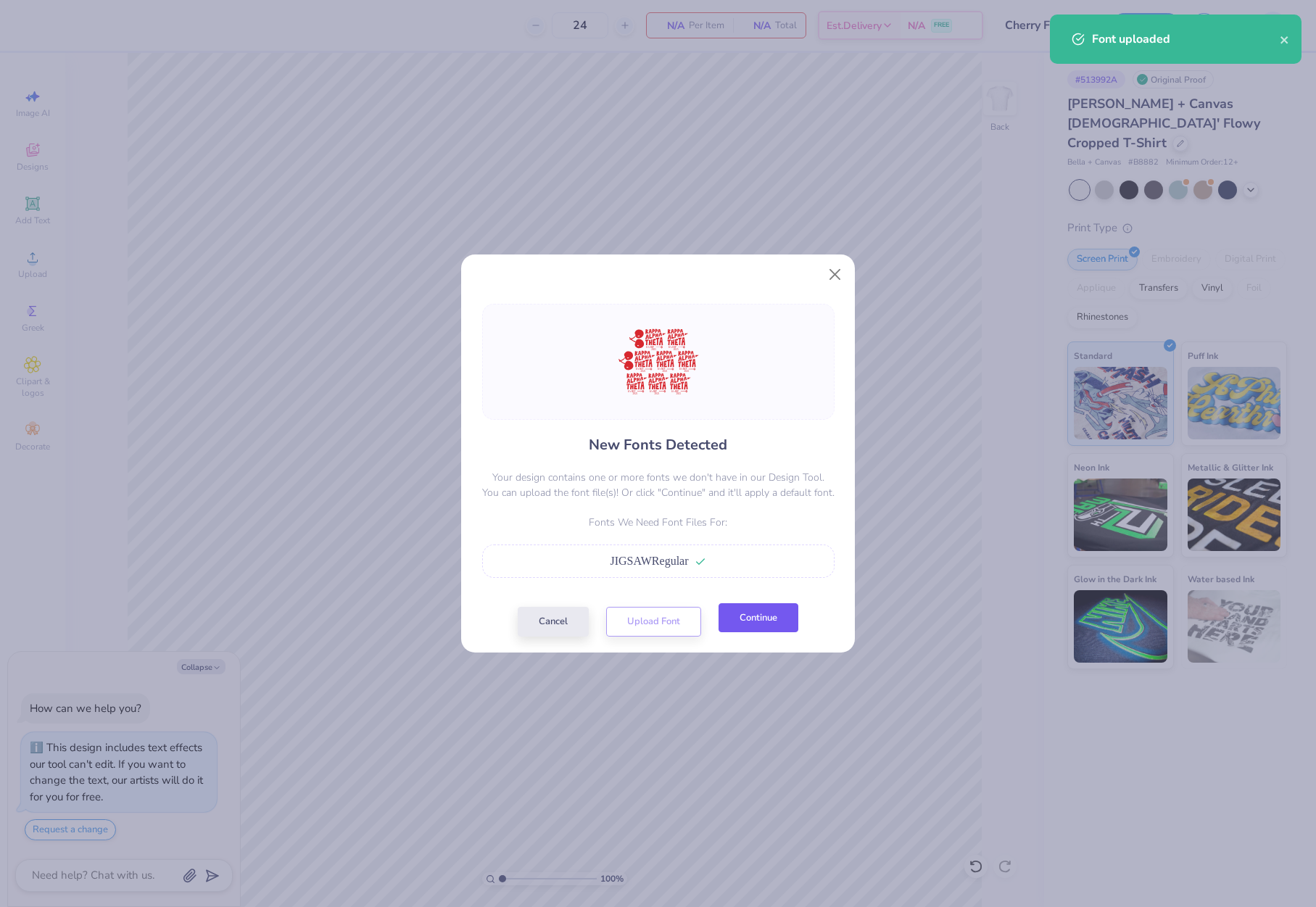
click at [762, 623] on button "Continue" at bounding box center [758, 618] width 80 height 30
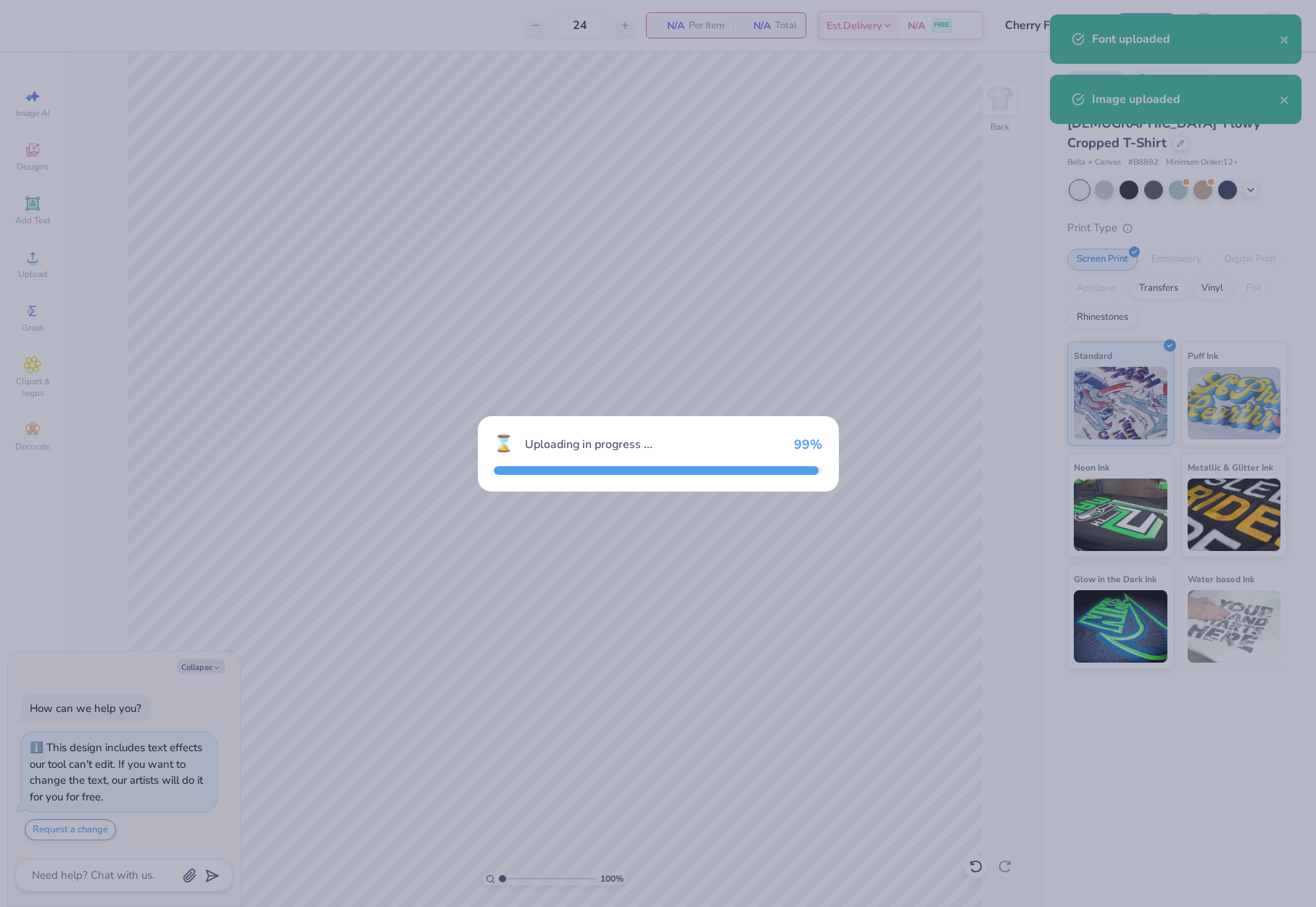
type textarea "x"
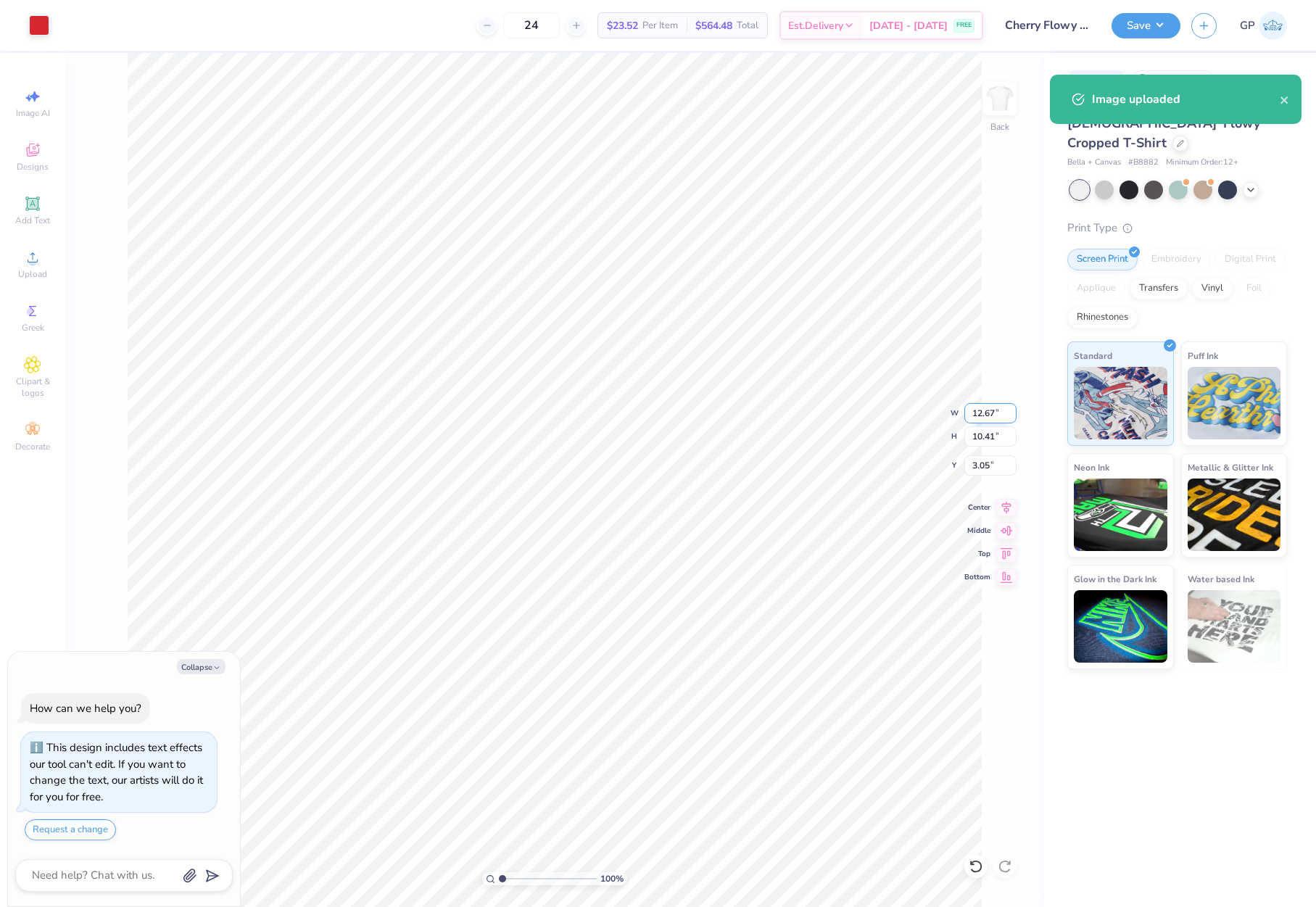
click at [982, 418] on input "12.67" at bounding box center [990, 413] width 52 height 20
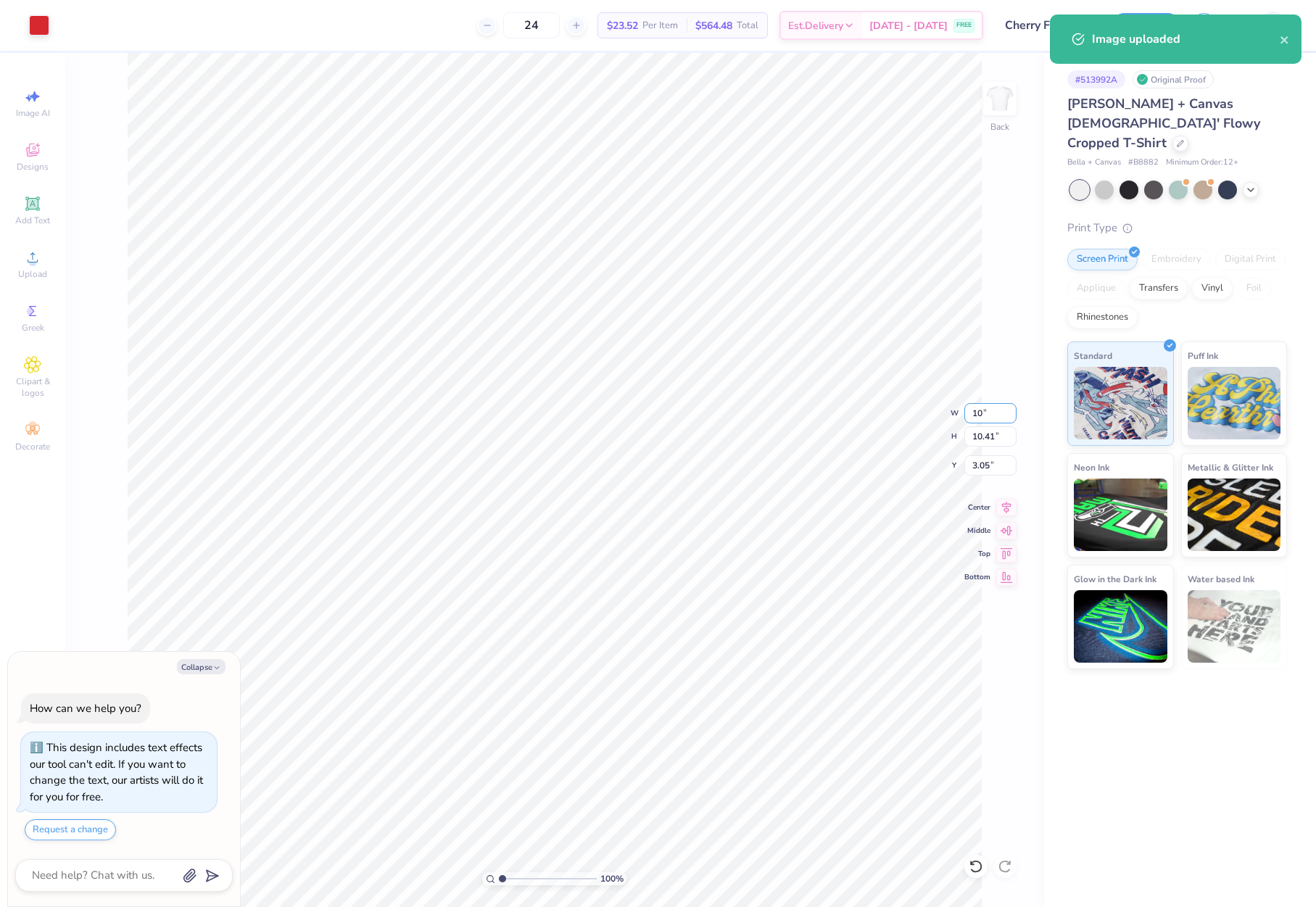
type input "10"
type textarea "x"
type input "10.00"
type input "8.22"
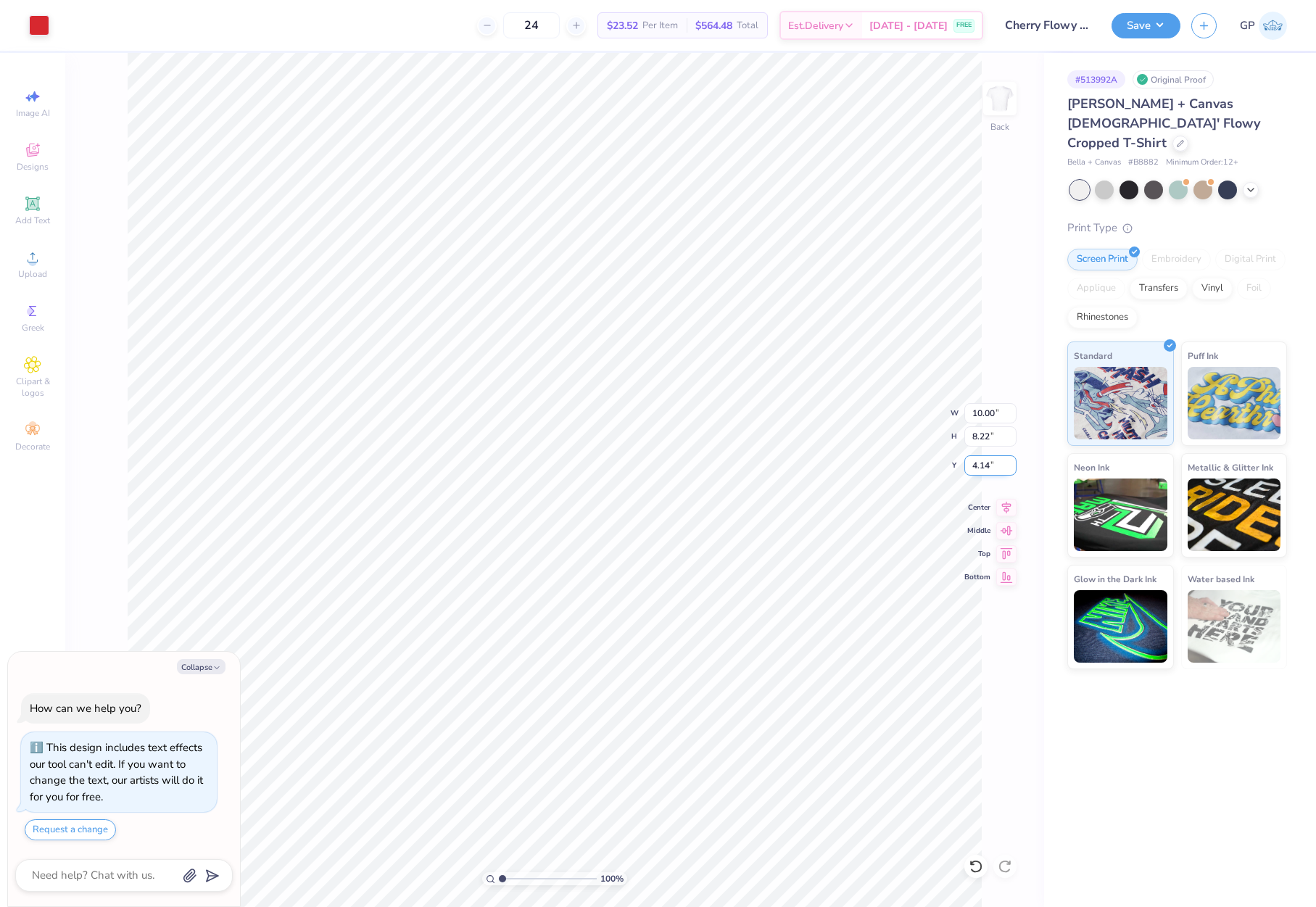
click at [991, 465] on input "4.14" at bounding box center [990, 465] width 52 height 20
type input "2.5"
type textarea "x"
type input "2.50"
click at [1131, 38] on div "Save GP" at bounding box center [1214, 25] width 205 height 50
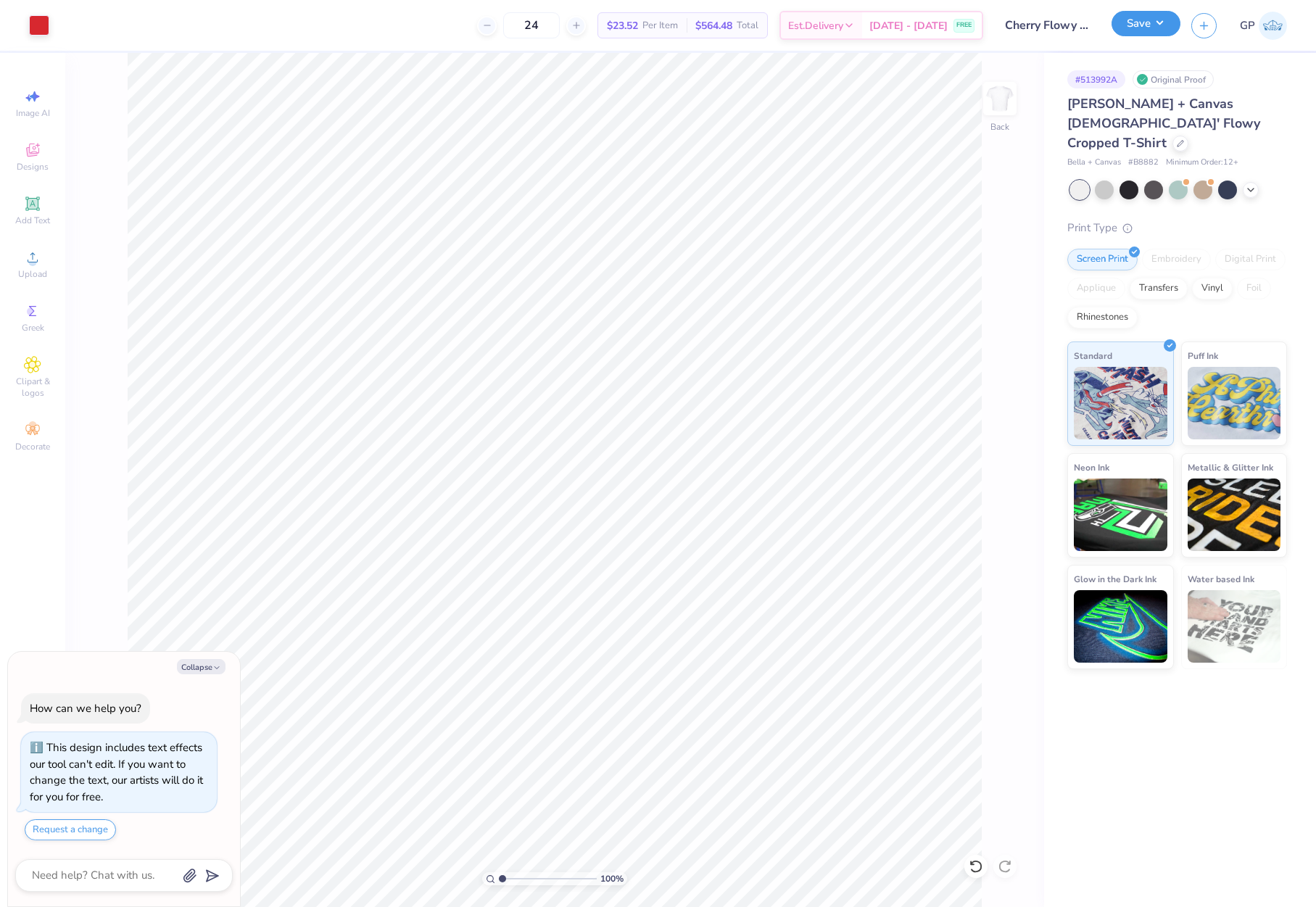
click at [1130, 30] on button "Save" at bounding box center [1145, 23] width 69 height 25
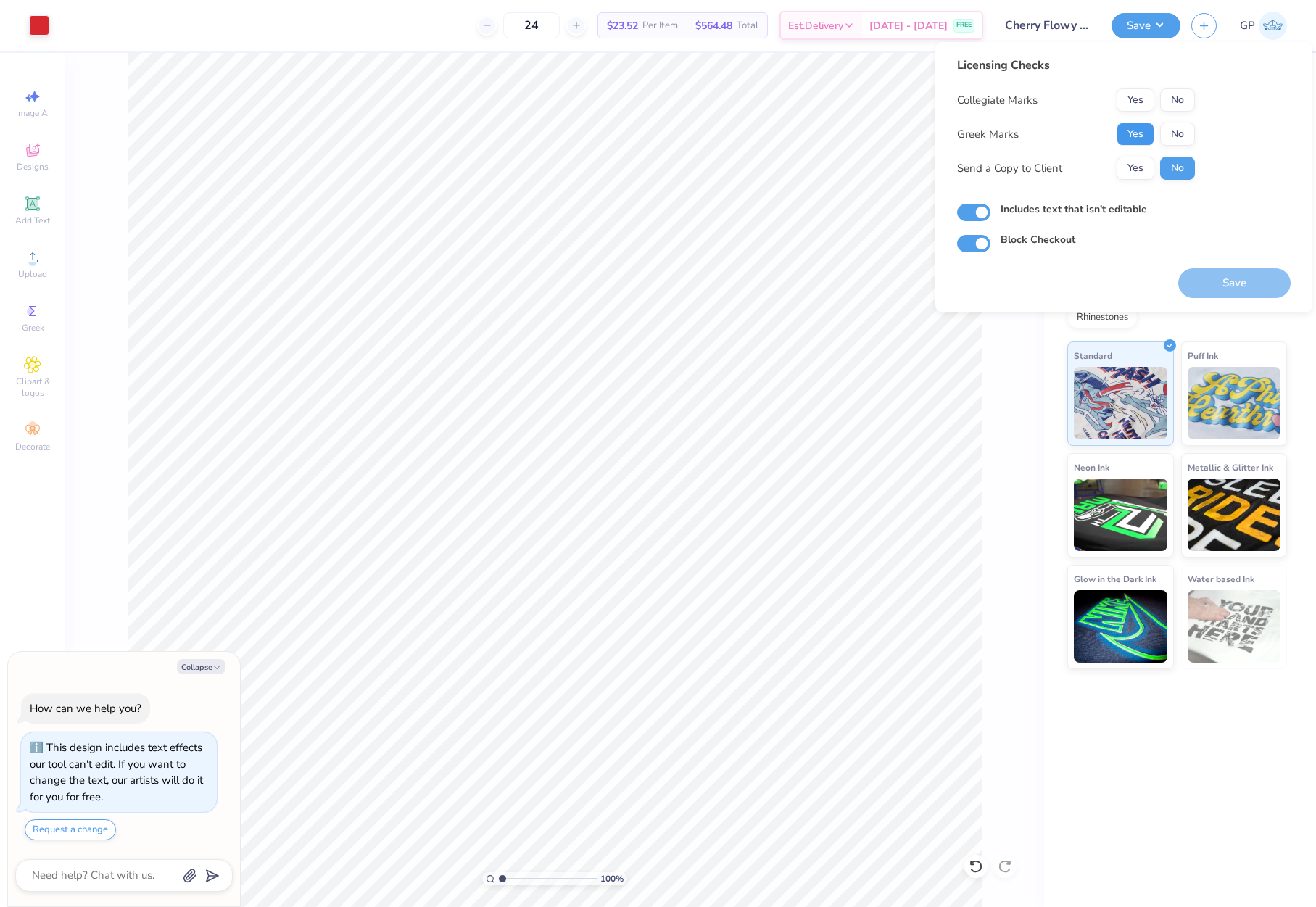
click at [1130, 135] on button "Yes" at bounding box center [1135, 134] width 37 height 23
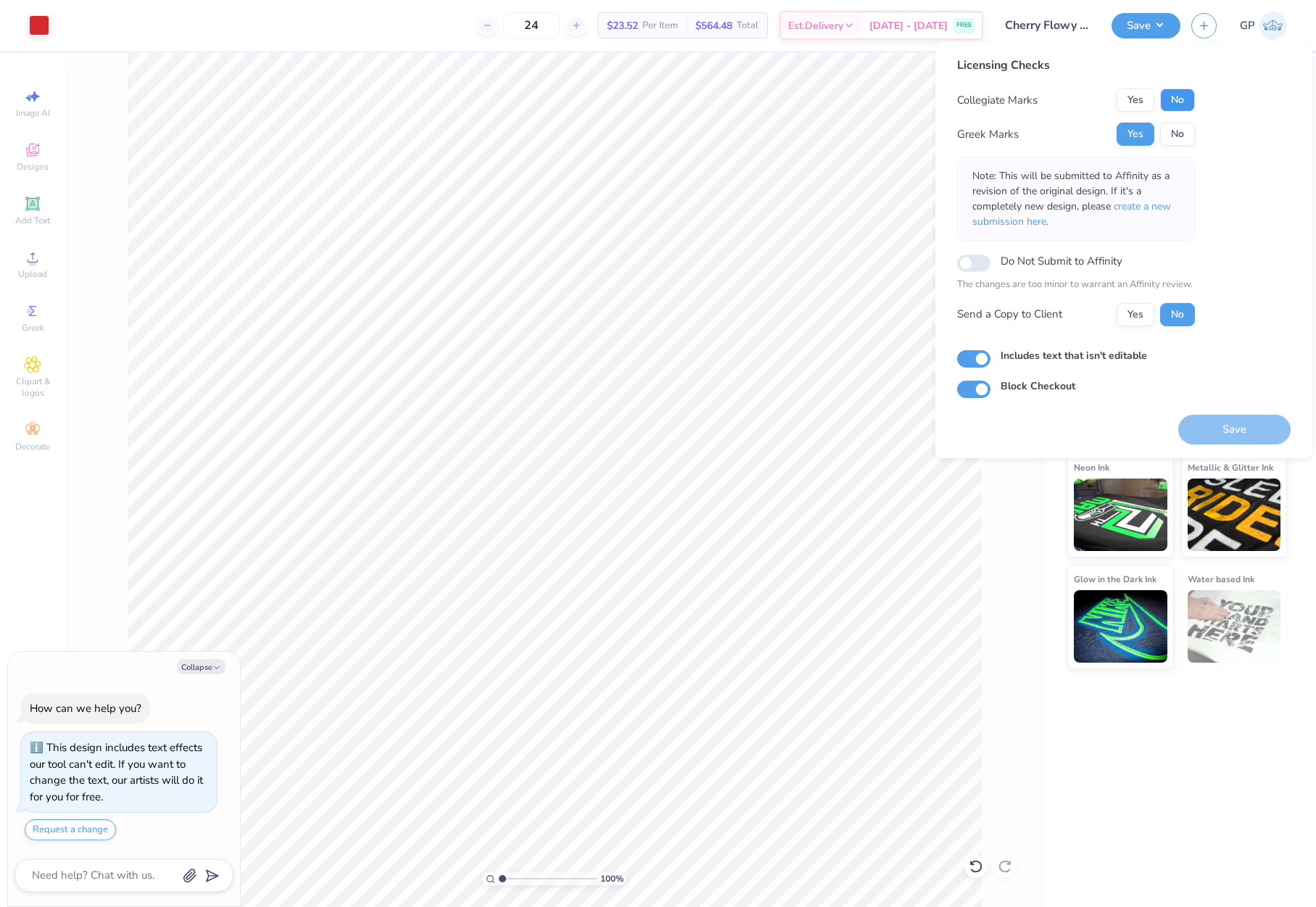
click at [1169, 98] on button "No" at bounding box center [1177, 100] width 35 height 23
click at [1203, 428] on button "Save" at bounding box center [1234, 430] width 113 height 30
type textarea "x"
